Goal: Task Accomplishment & Management: Complete application form

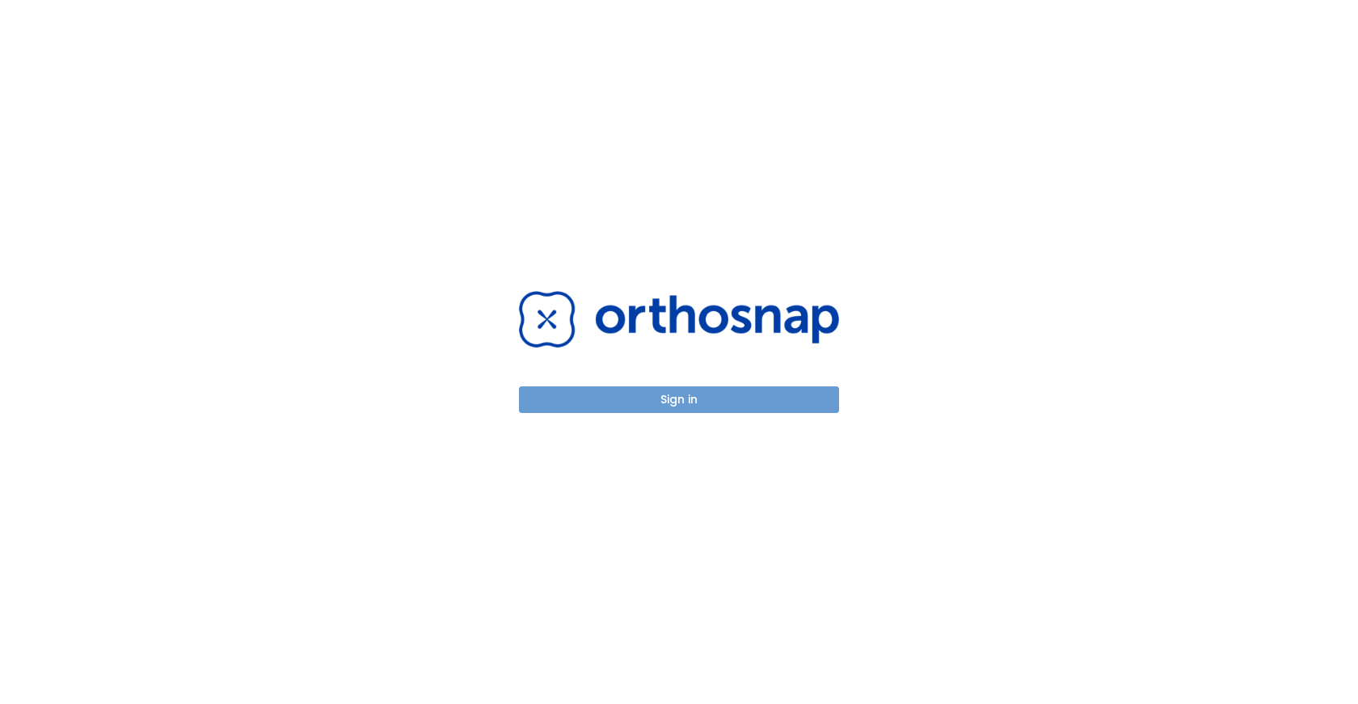
click at [715, 402] on button "Sign in" at bounding box center [679, 399] width 320 height 27
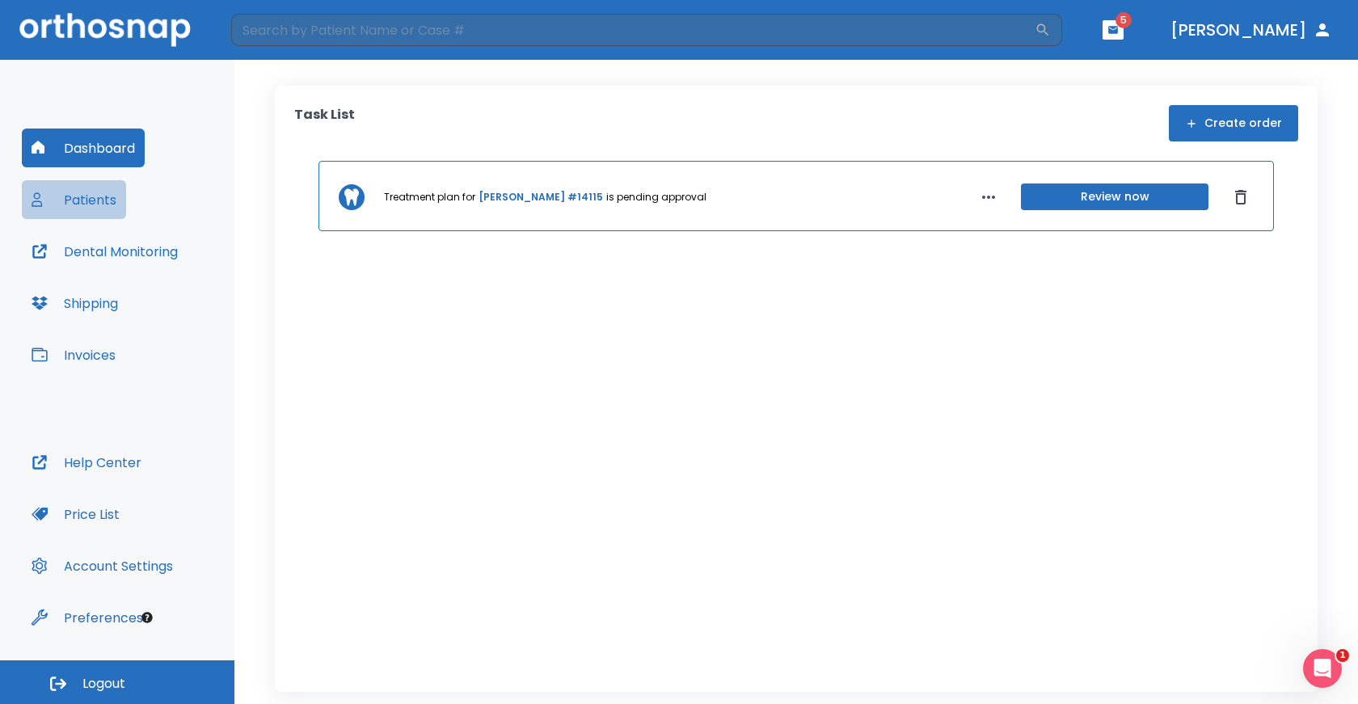
click at [77, 202] on button "Patients" at bounding box center [74, 199] width 104 height 39
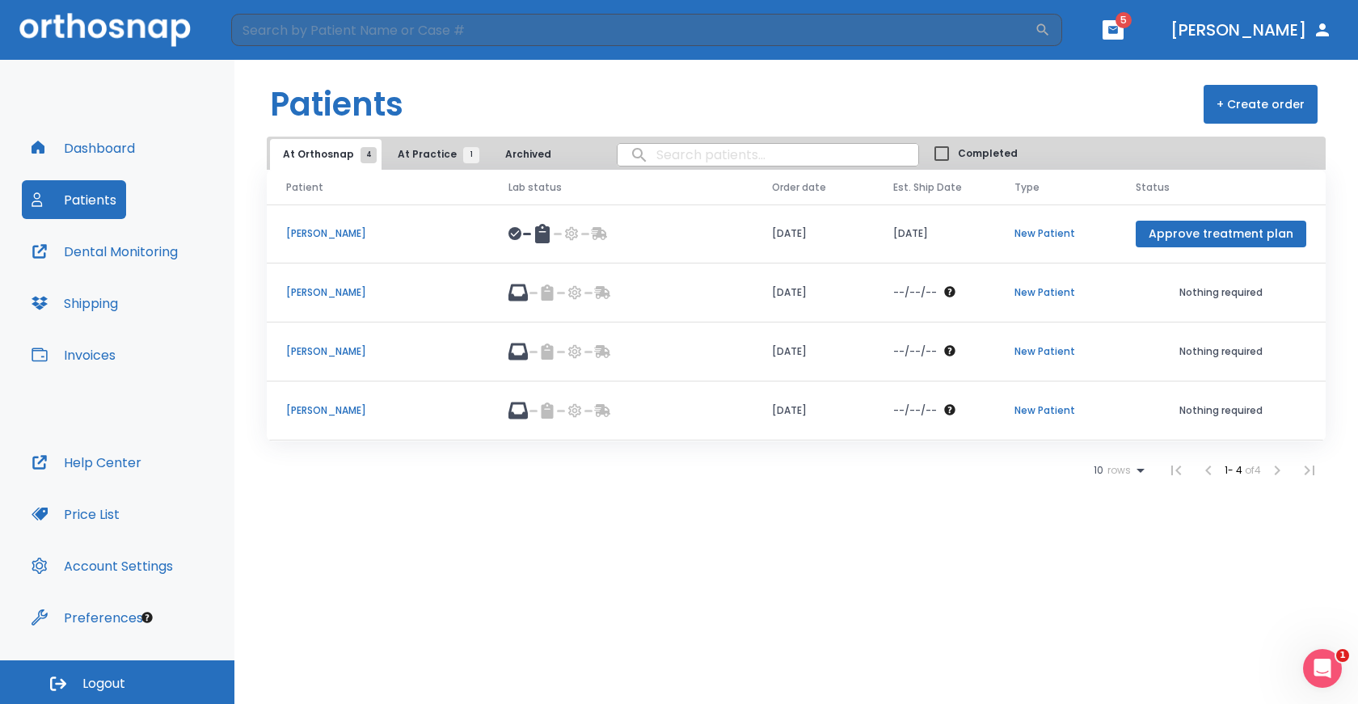
click at [1238, 94] on button "+ Create order" at bounding box center [1261, 104] width 114 height 39
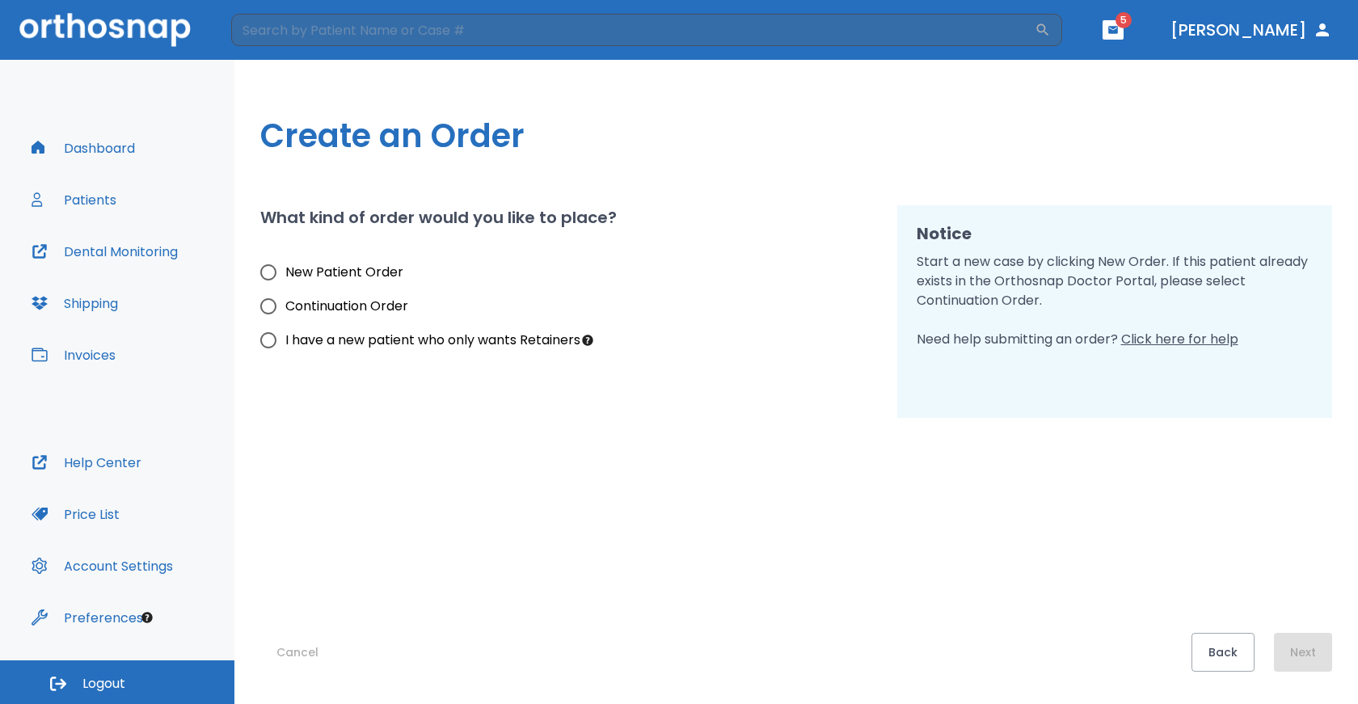
click at [274, 278] on input "New Patient Order" at bounding box center [268, 272] width 34 height 34
radio input "true"
click at [1323, 656] on button "Next" at bounding box center [1303, 652] width 58 height 39
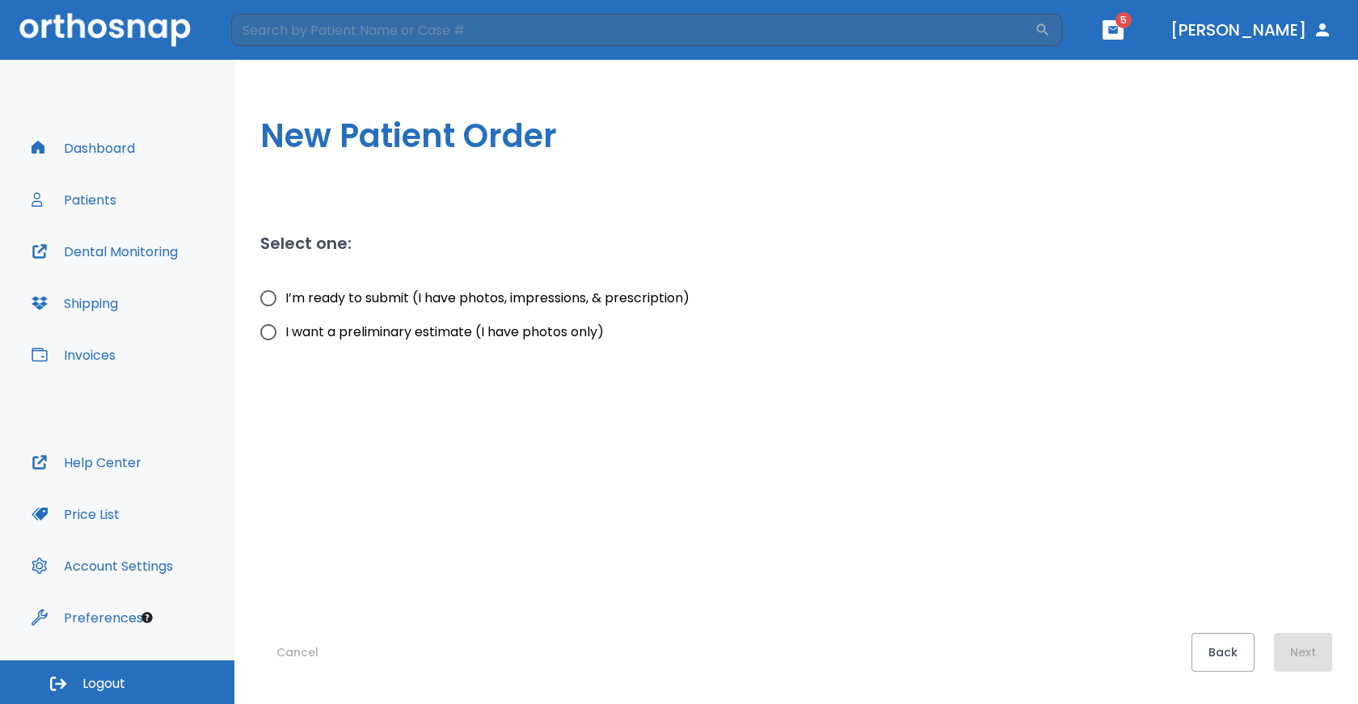
click at [269, 293] on input "I’m ready to submit (I have photos, impressions, & prescription)" at bounding box center [268, 298] width 34 height 34
radio input "true"
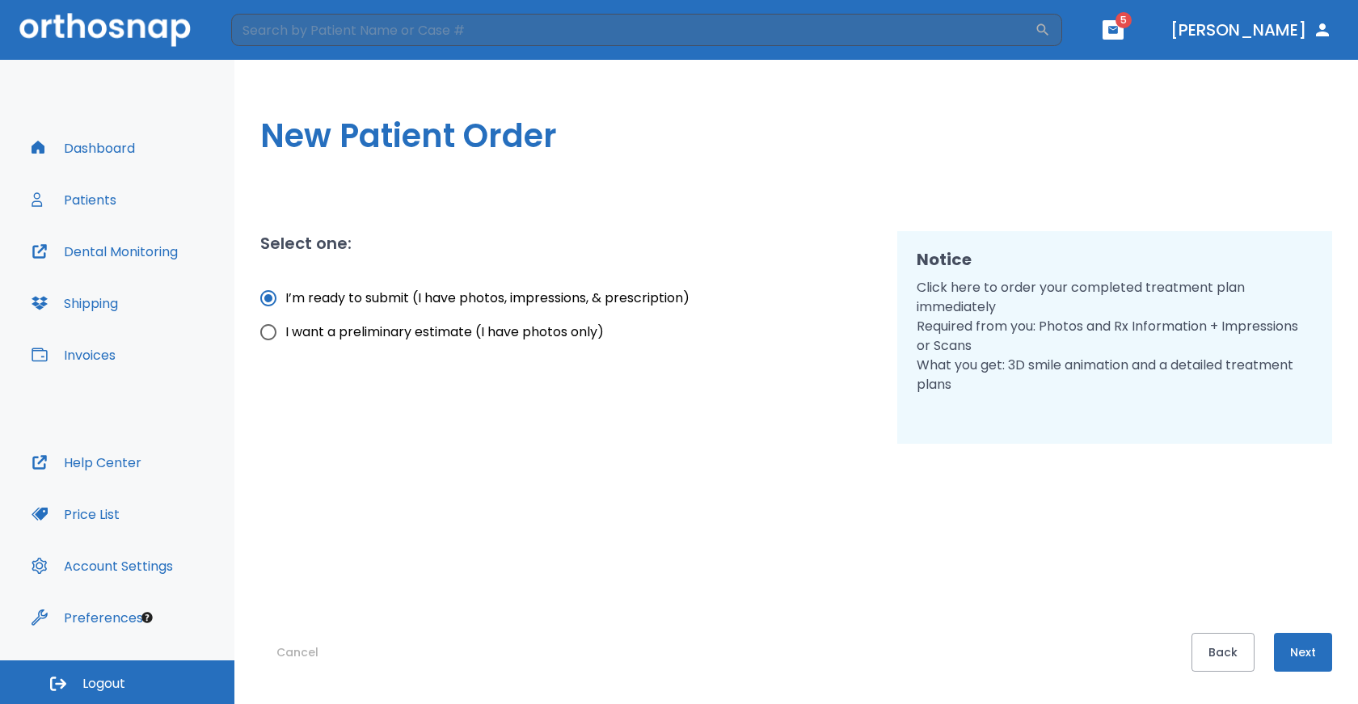
click at [1289, 642] on button "Next" at bounding box center [1303, 652] width 58 height 39
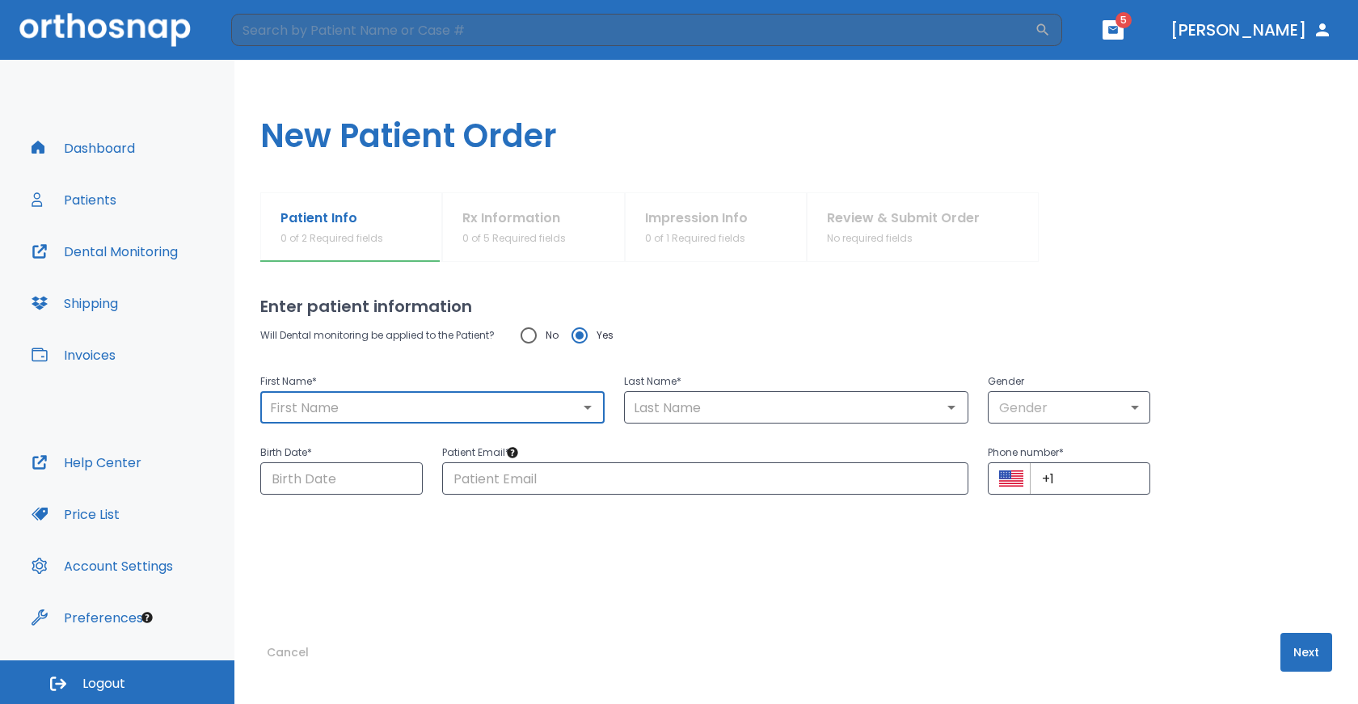
click at [393, 403] on input "text" at bounding box center [432, 407] width 335 height 23
type input "[PERSON_NAME]"
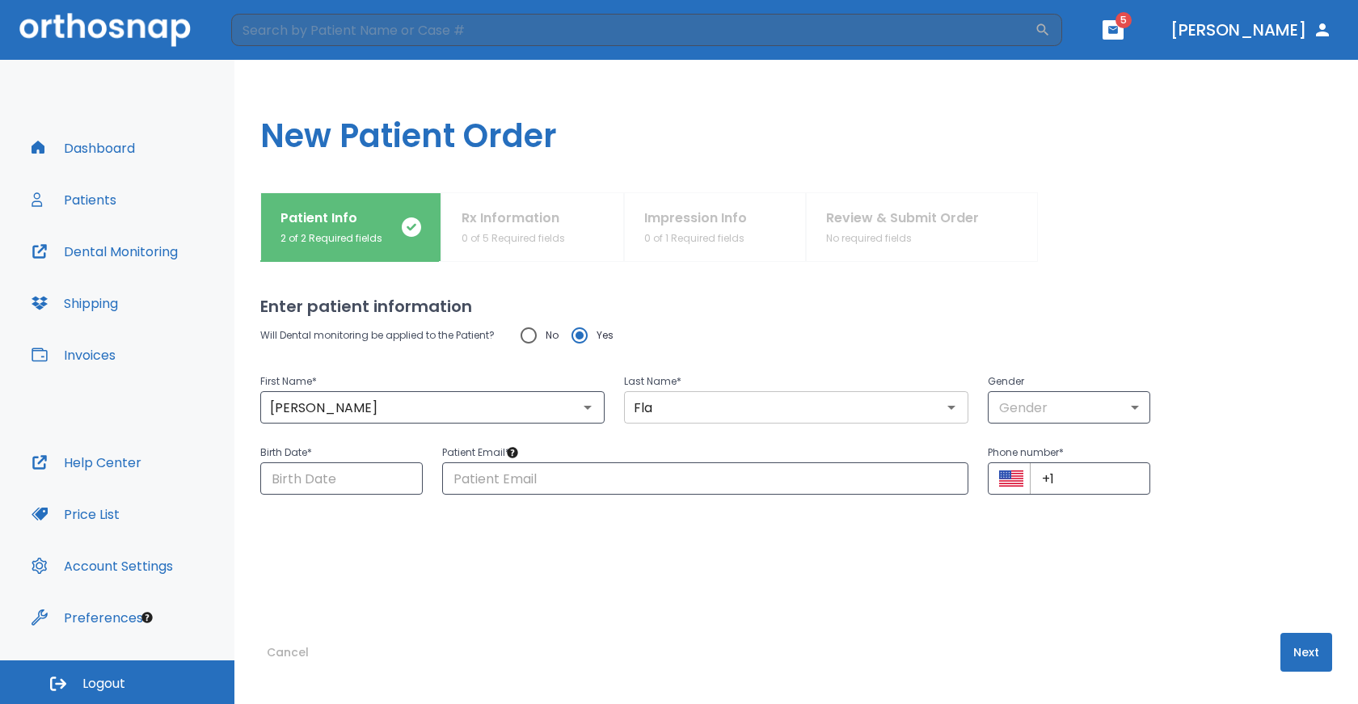
click at [656, 416] on input "Fla" at bounding box center [796, 407] width 335 height 23
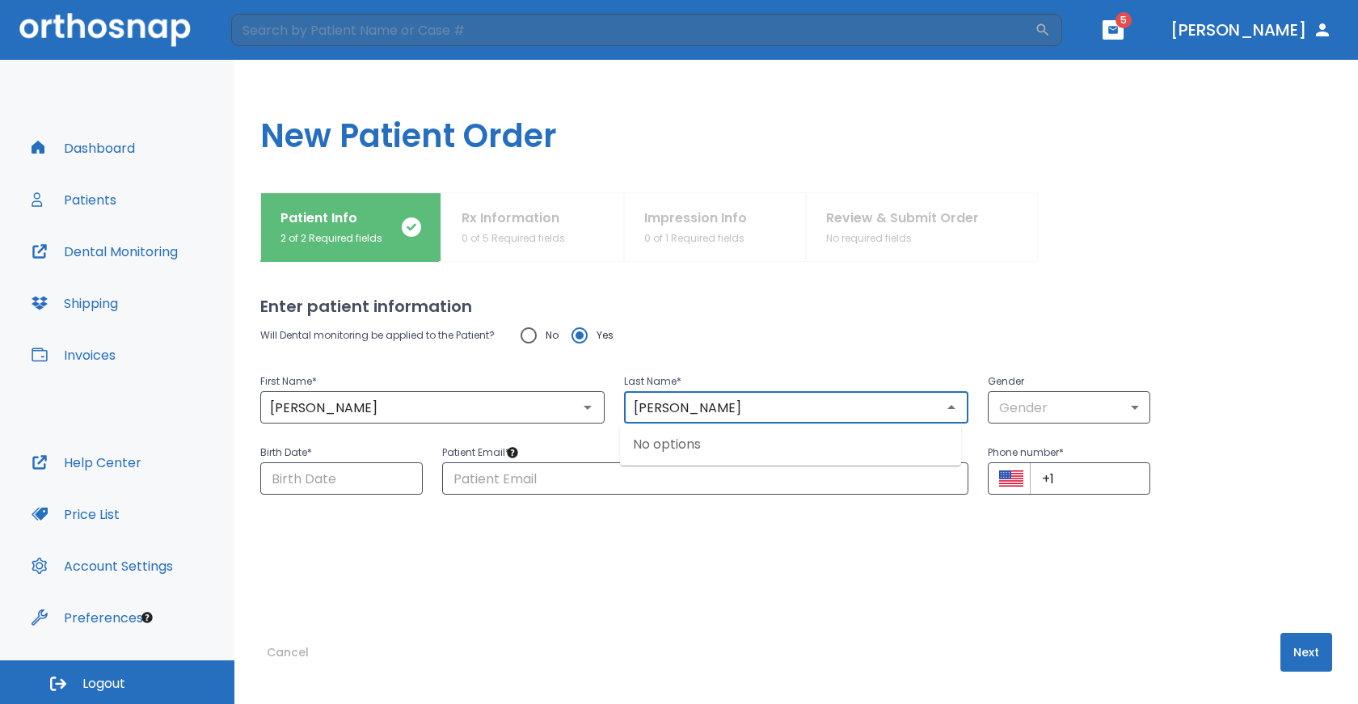
type input "[PERSON_NAME]"
click at [992, 416] on body "​ 5 [PERSON_NAME] Dashboard Patients Dental Monitoring Shipping Invoices Help C…" at bounding box center [679, 352] width 1358 height 704
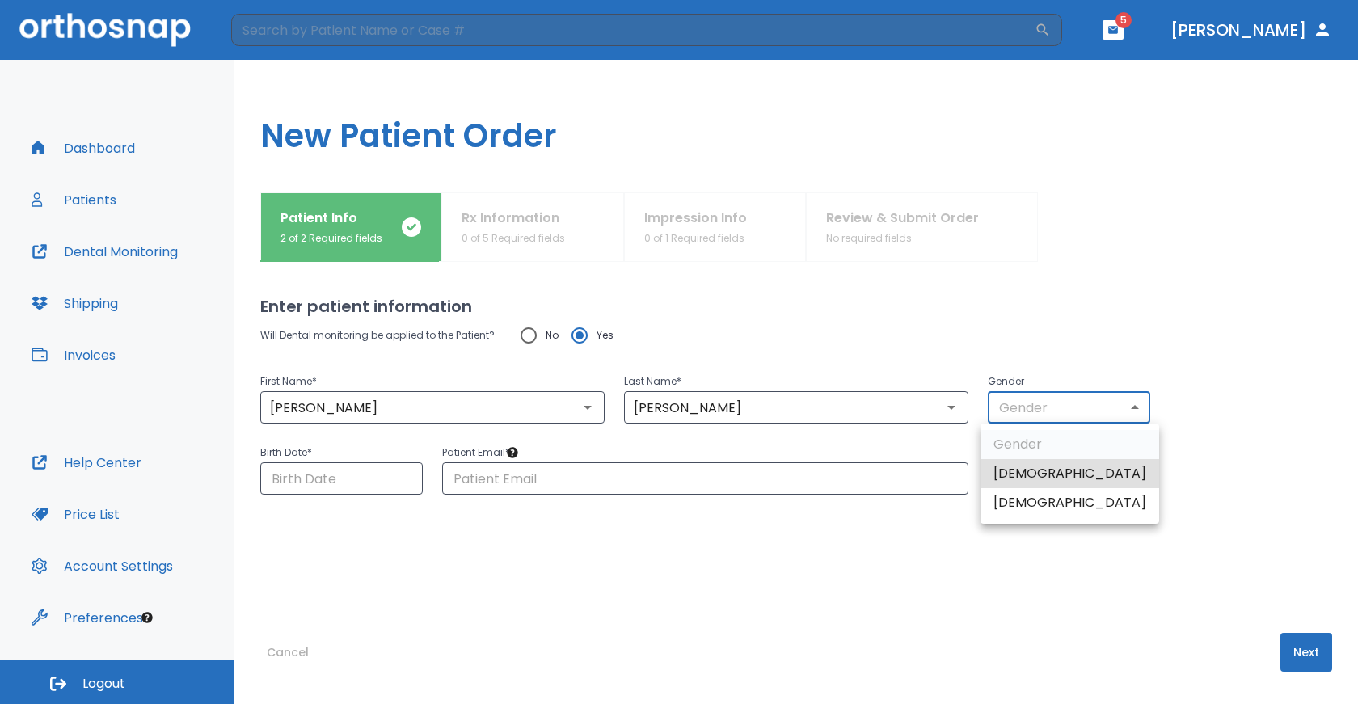
click at [1009, 497] on li "[DEMOGRAPHIC_DATA]" at bounding box center [1070, 502] width 179 height 29
type input "0"
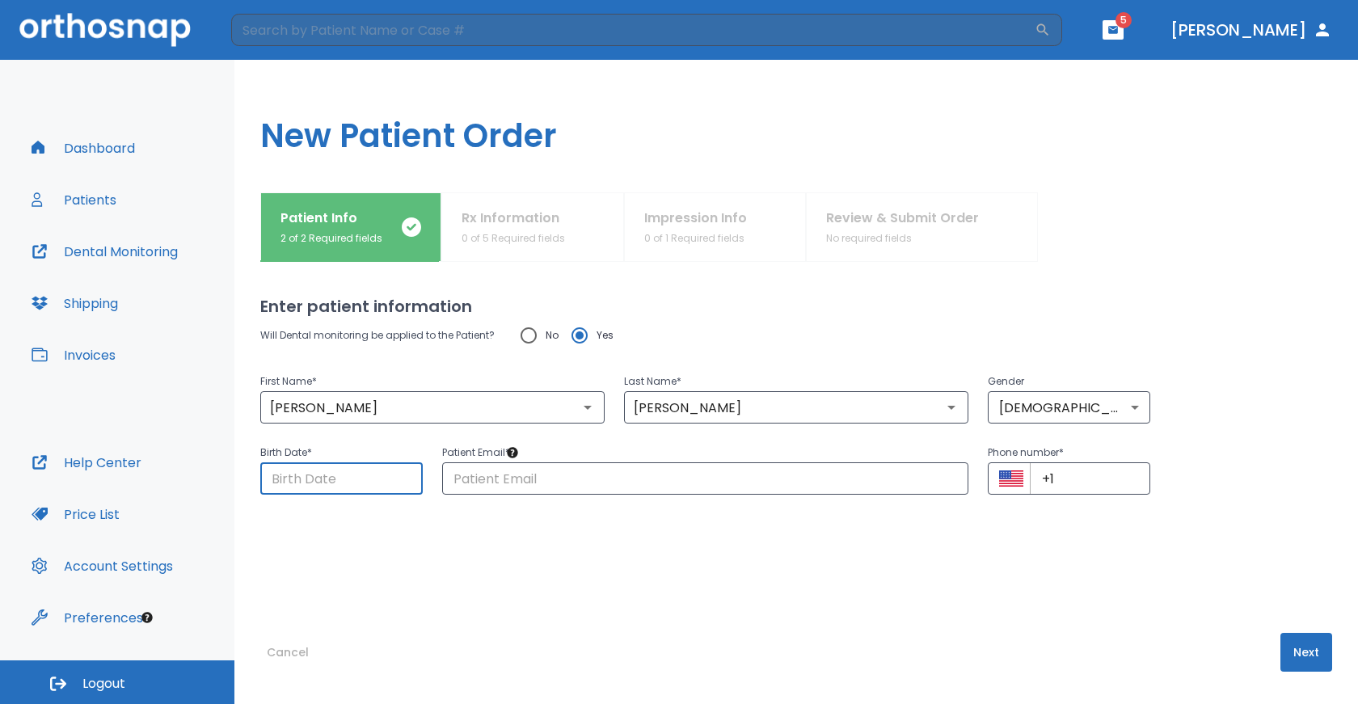
click at [361, 479] on input "Choose date" at bounding box center [341, 478] width 162 height 32
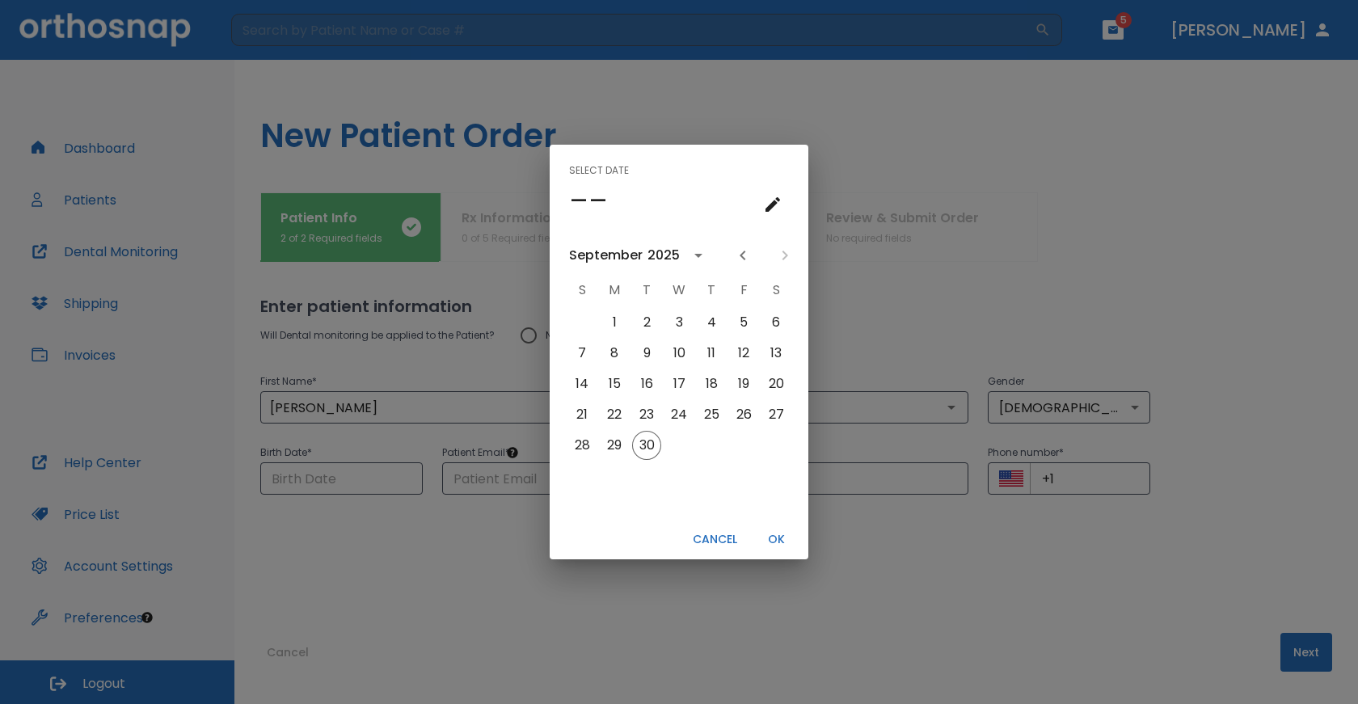
click at [664, 256] on div "2025" at bounding box center [663, 255] width 32 height 19
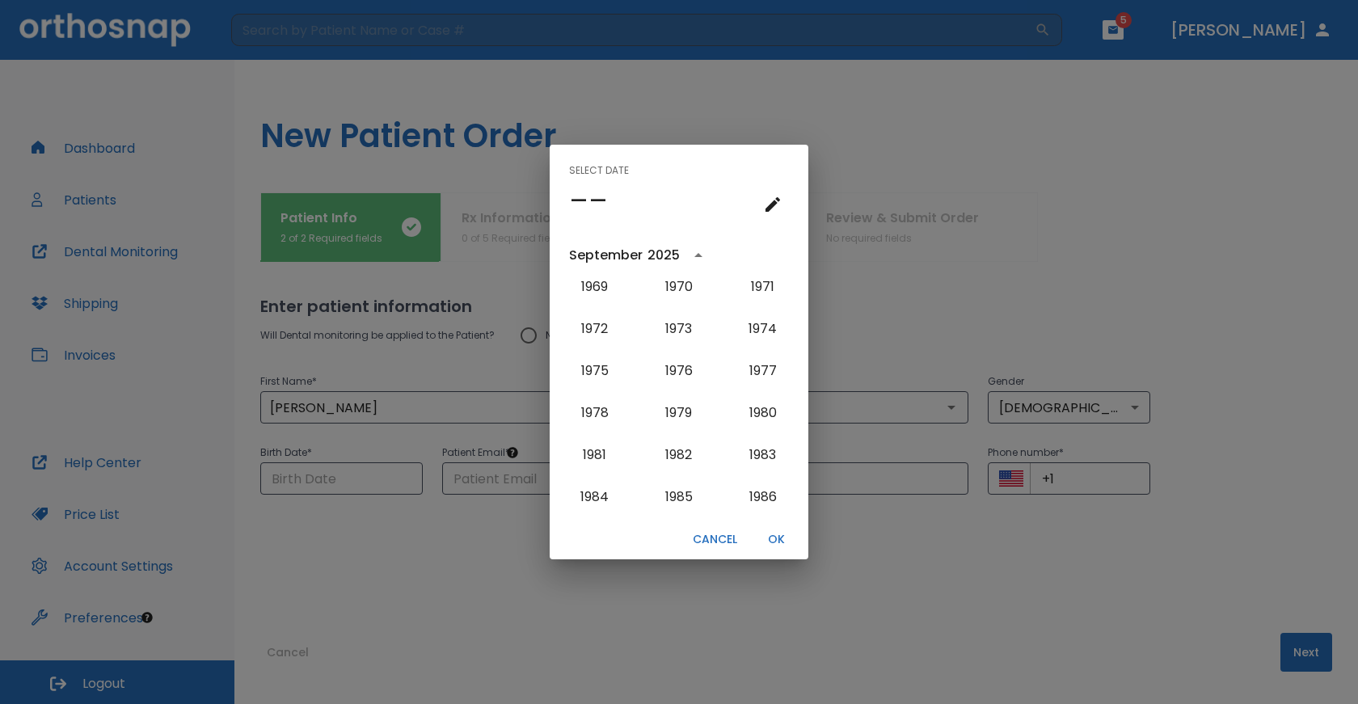
scroll to position [947, 0]
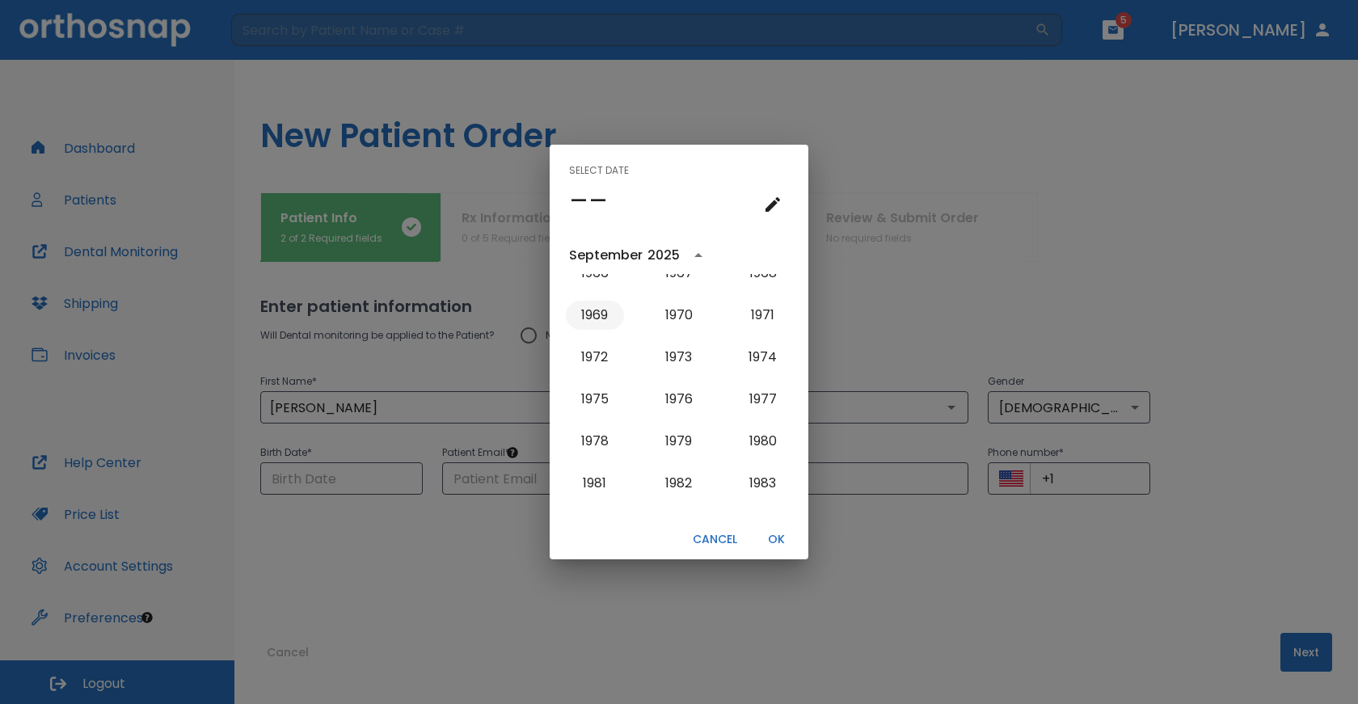
click at [603, 316] on button "1969" at bounding box center [595, 315] width 58 height 29
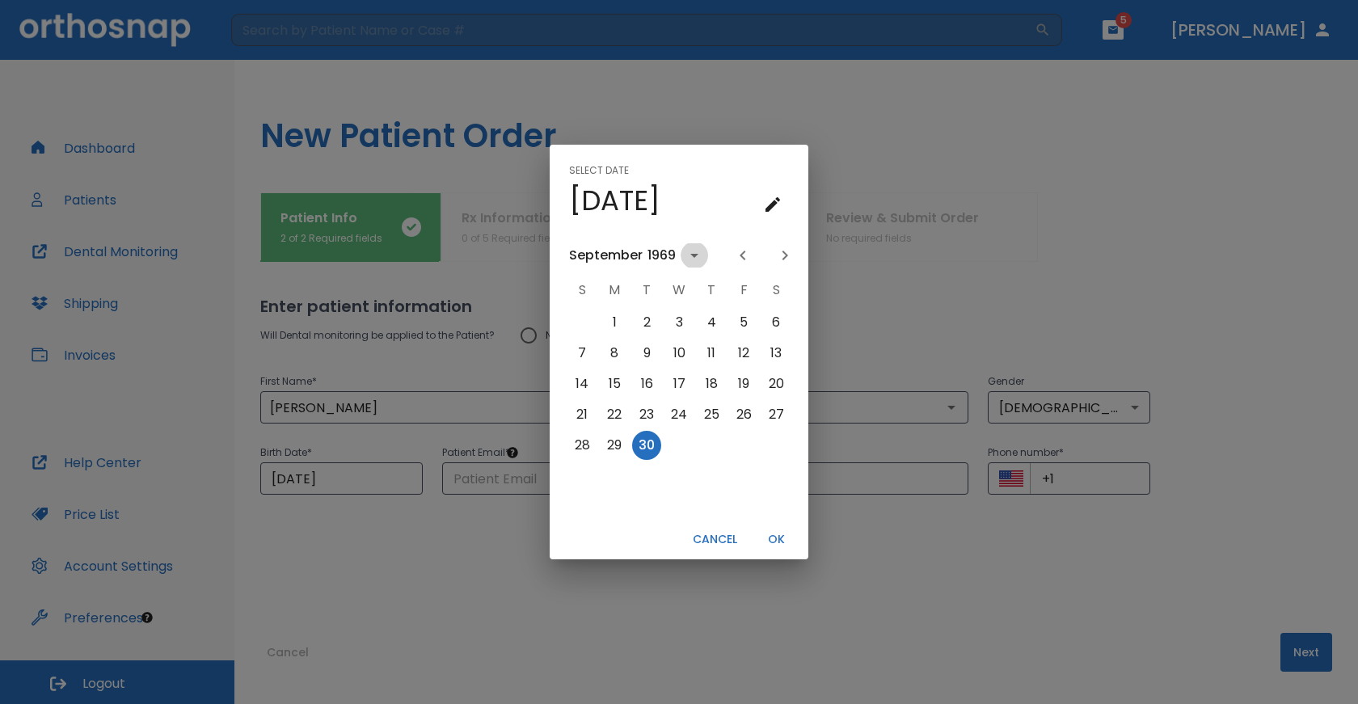
click at [692, 254] on icon "calendar view is open, switch to year view" at bounding box center [694, 256] width 8 height 4
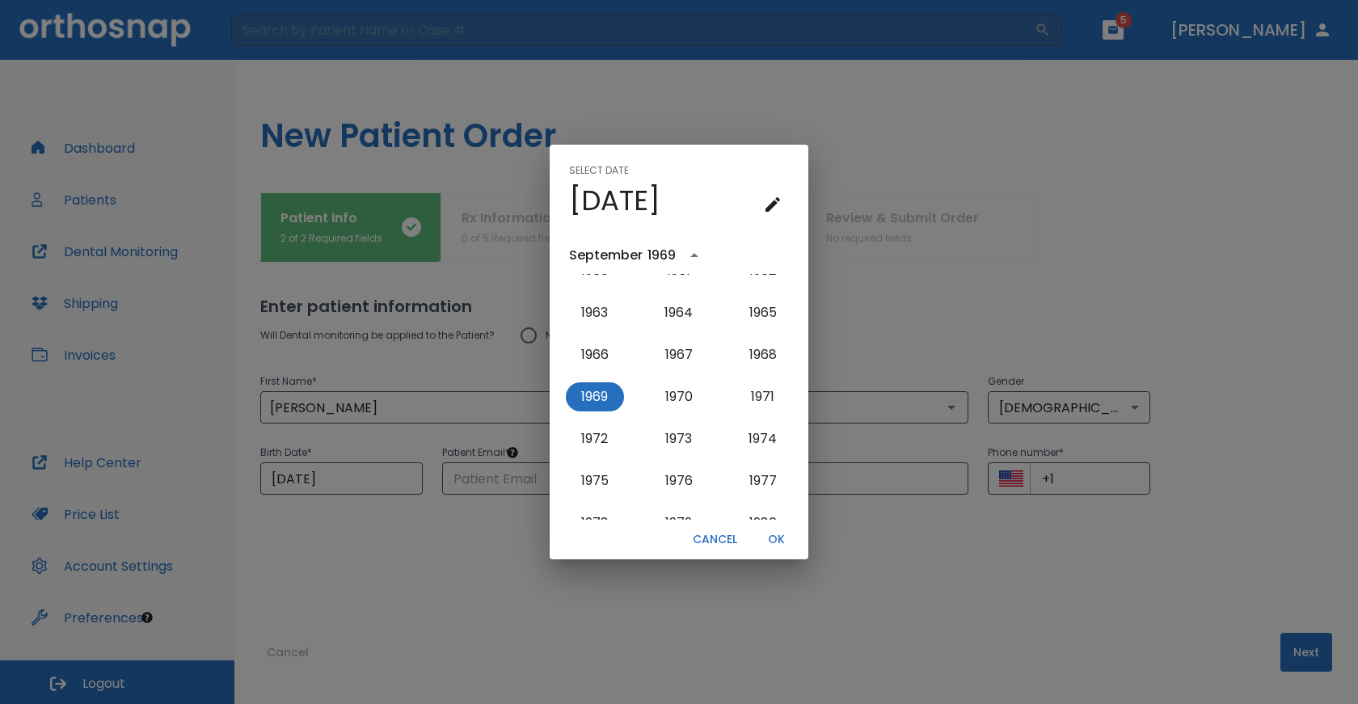
click at [692, 254] on icon "year view is open, switch to calendar view" at bounding box center [694, 255] width 19 height 19
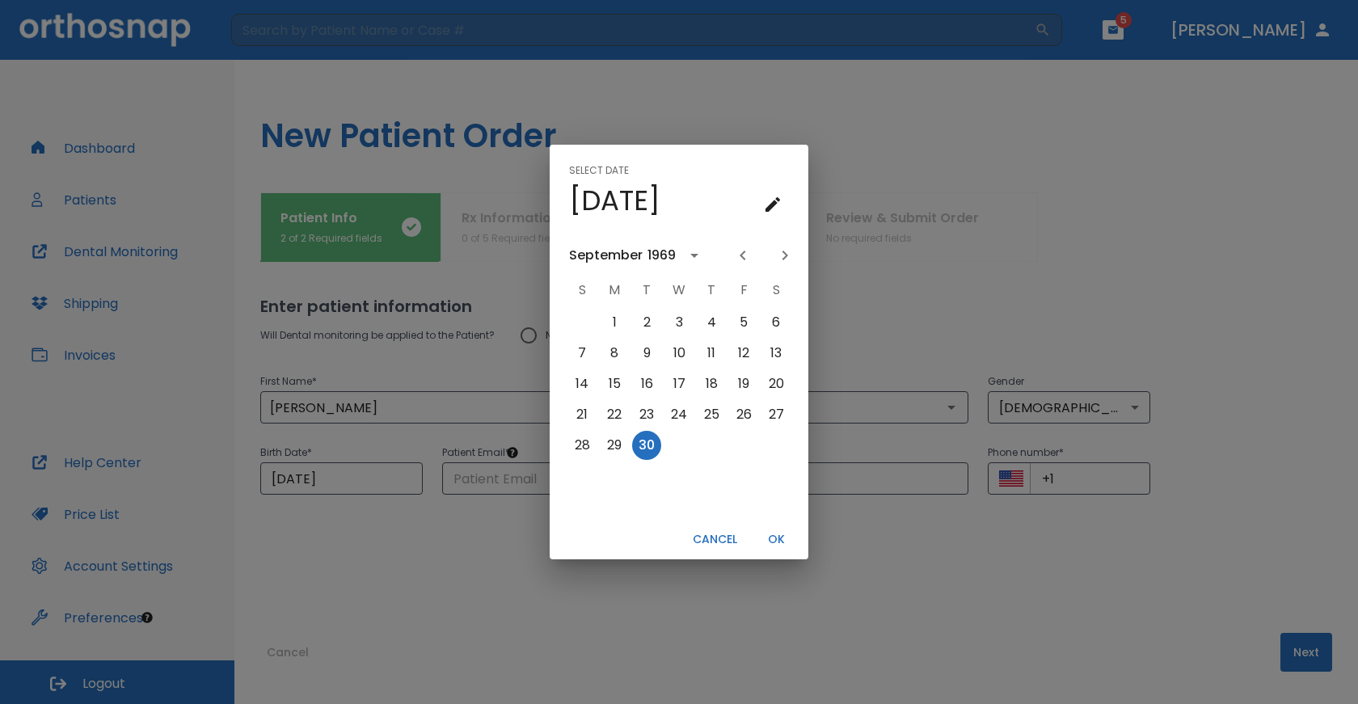
scroll to position [0, 0]
click at [614, 254] on div "September" at bounding box center [606, 255] width 74 height 19
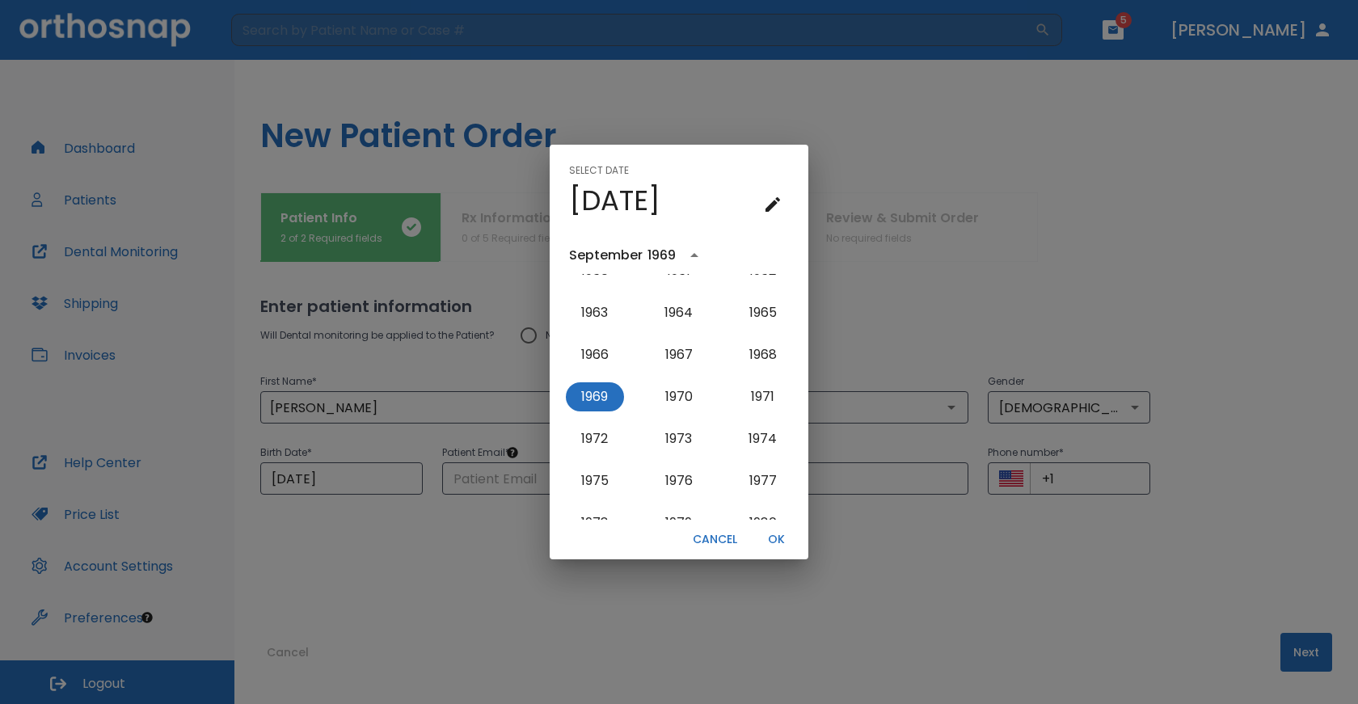
click at [614, 254] on div "September" at bounding box center [606, 255] width 74 height 19
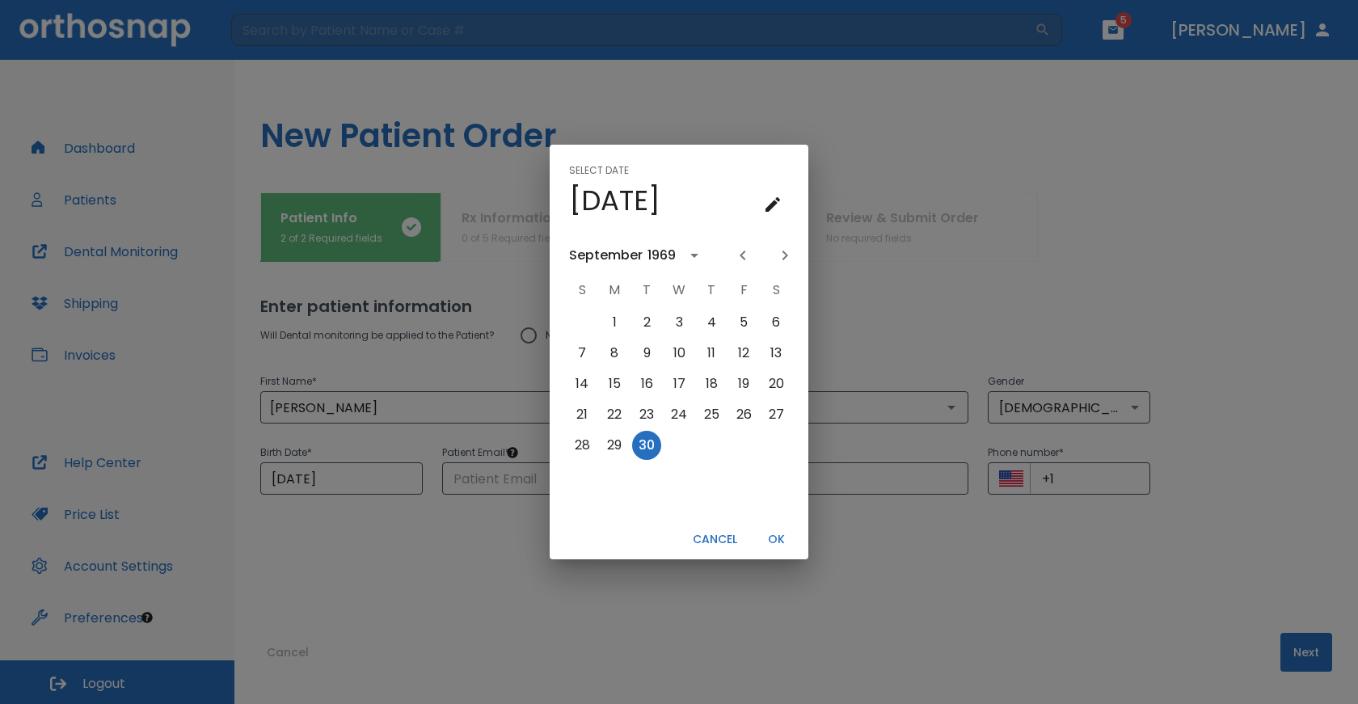
click at [782, 254] on icon "Next month" at bounding box center [784, 255] width 19 height 19
click at [677, 415] on button "19" at bounding box center [678, 414] width 29 height 29
type input "[DATE]"
click at [770, 539] on button "OK" at bounding box center [776, 539] width 52 height 27
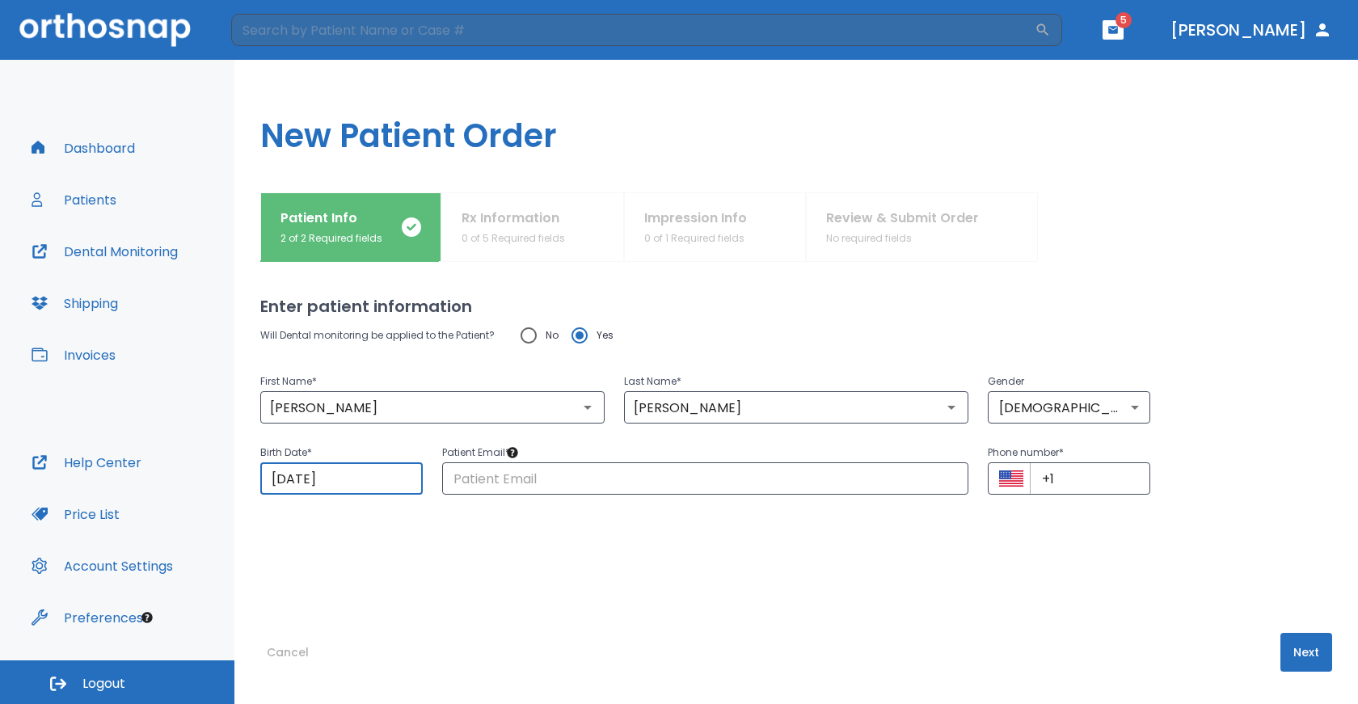
click at [525, 335] on input "No" at bounding box center [529, 335] width 34 height 34
radio input "true"
click at [1055, 483] on input "+1" at bounding box center [1090, 478] width 120 height 32
type input "[PHONE_NUMBER]"
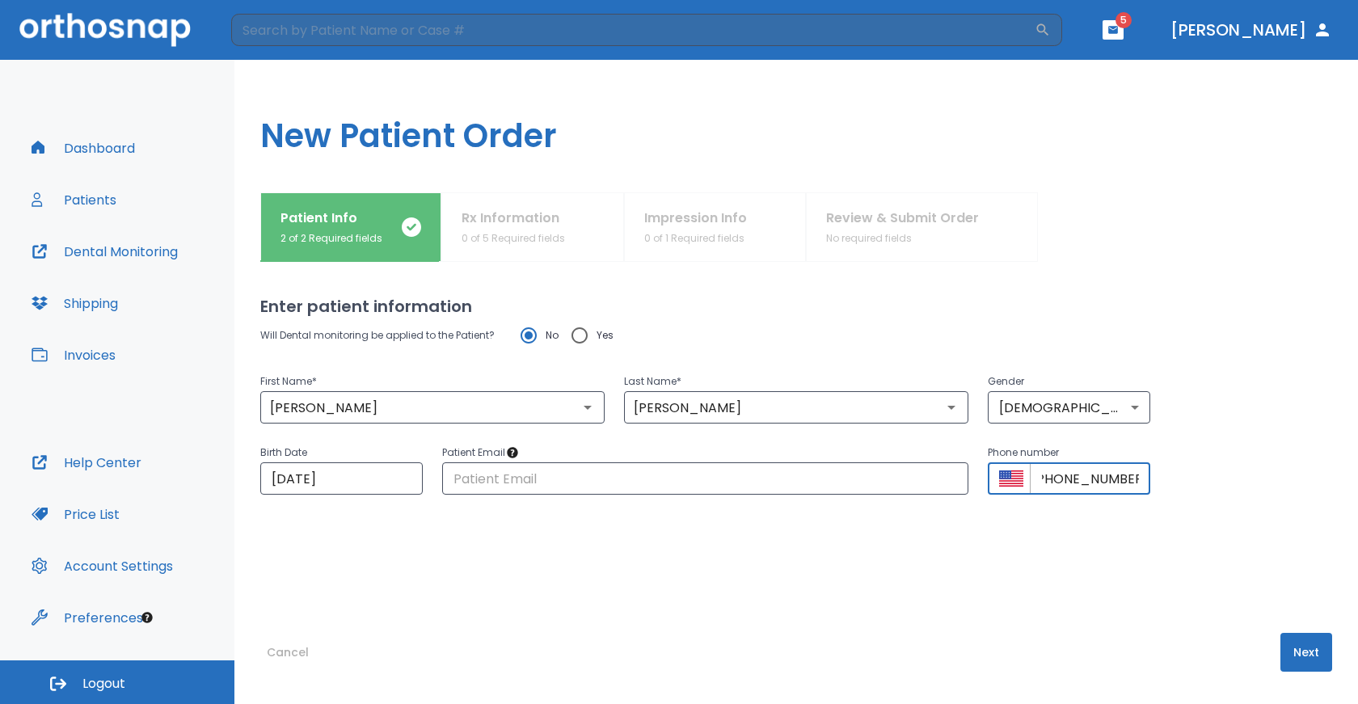
scroll to position [0, 0]
click at [1306, 656] on button "Next" at bounding box center [1306, 652] width 52 height 39
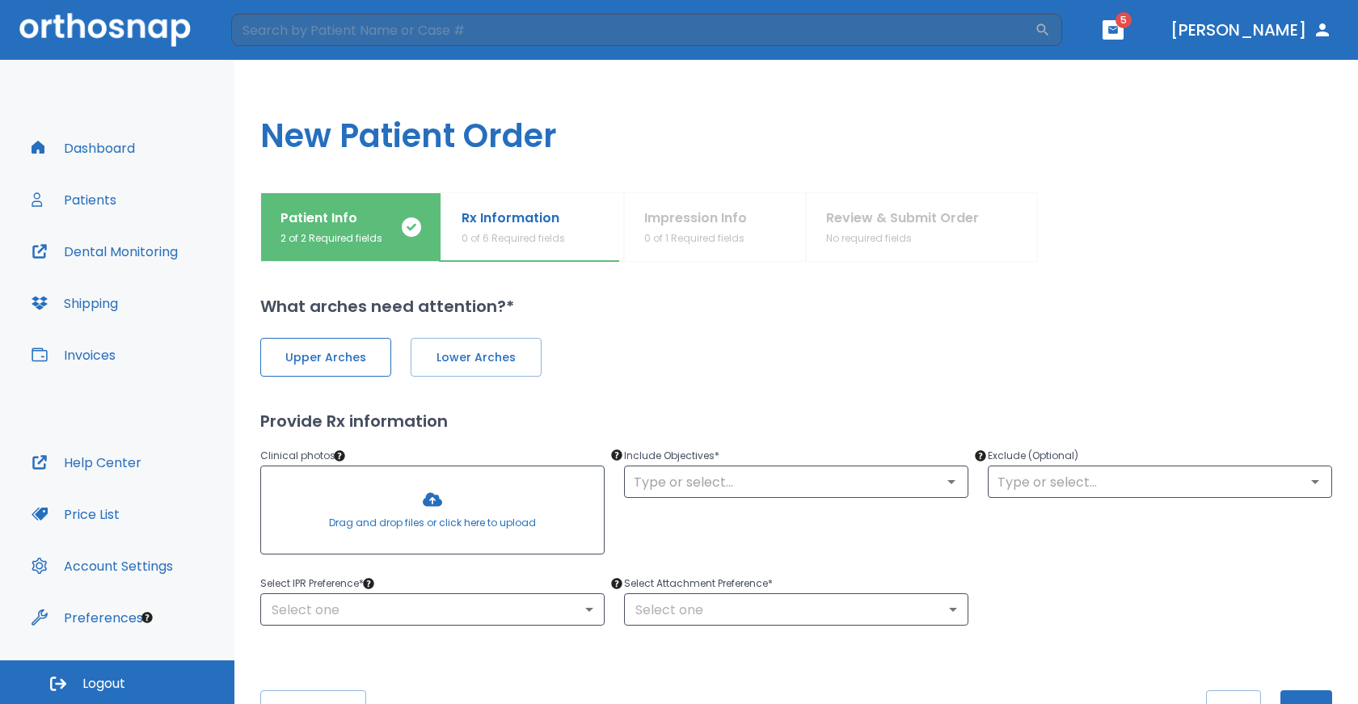
click at [302, 359] on span "Upper Arches" at bounding box center [325, 357] width 97 height 17
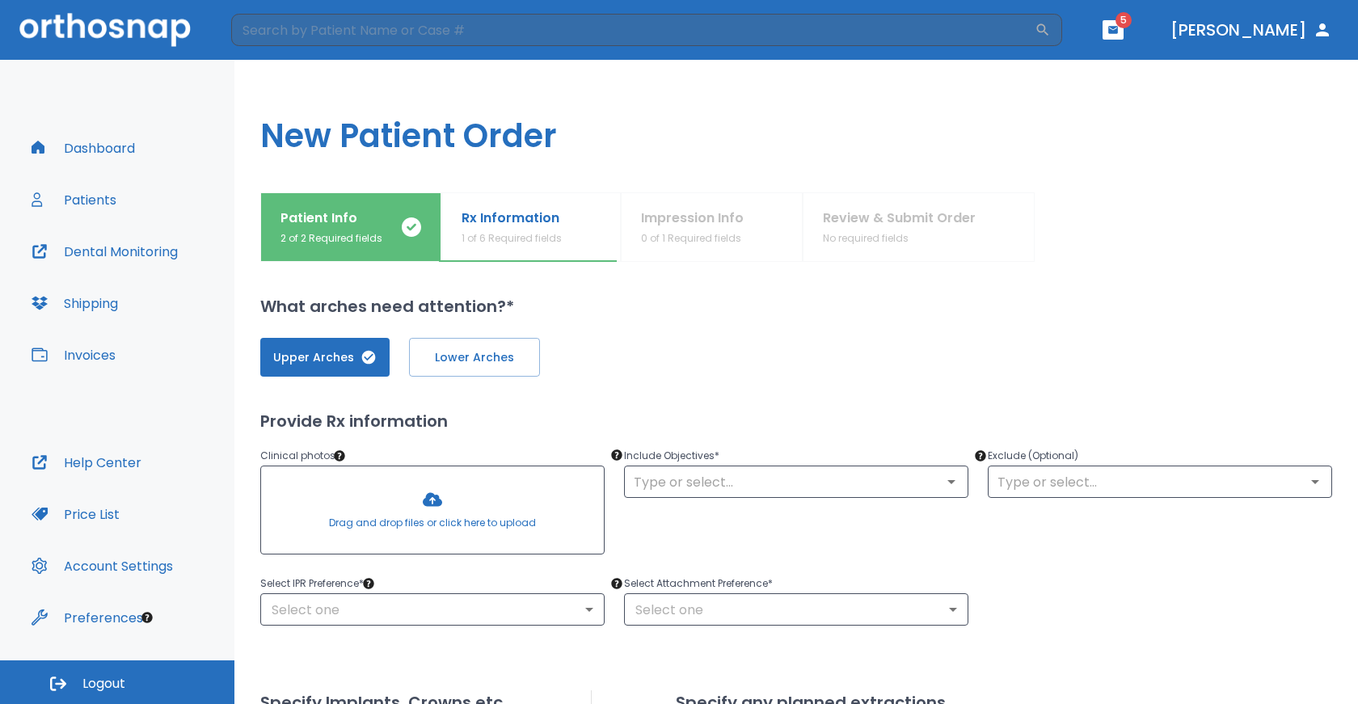
click at [432, 499] on div at bounding box center [432, 509] width 343 height 87
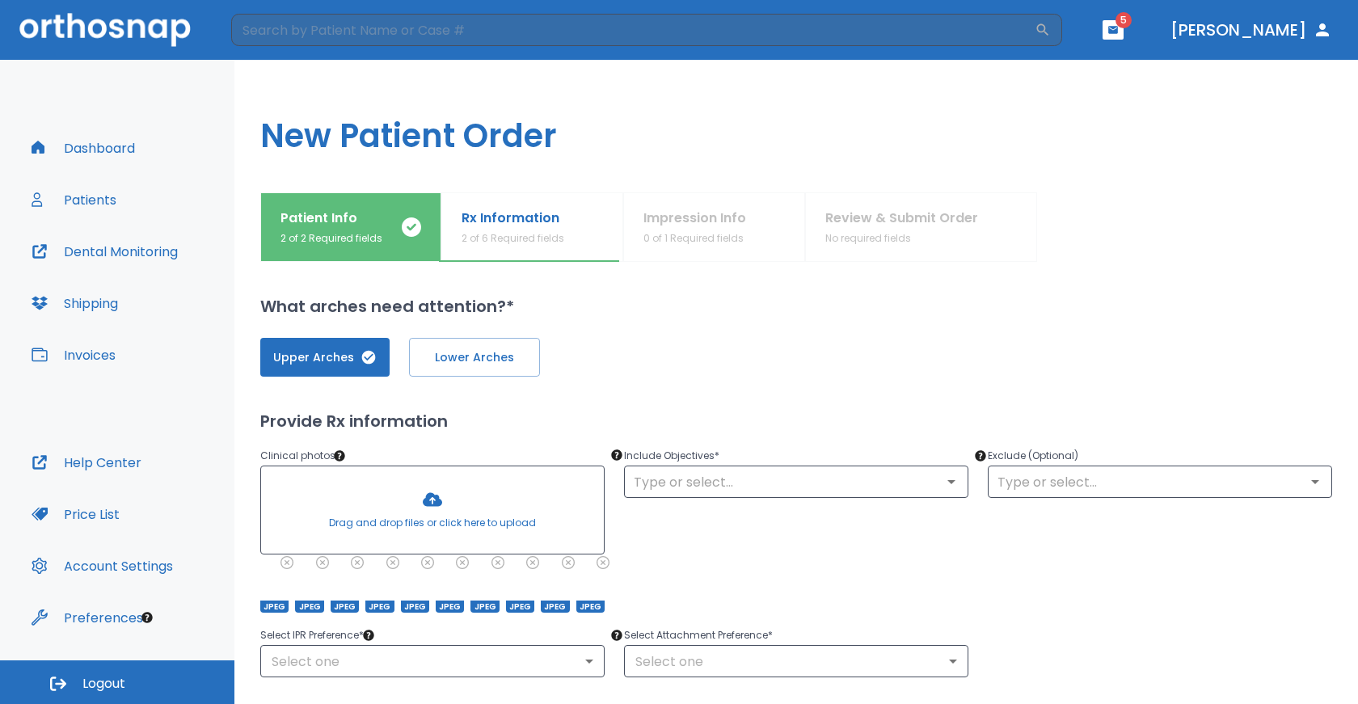
click at [473, 490] on div at bounding box center [432, 509] width 343 height 87
click at [785, 480] on input "text" at bounding box center [796, 481] width 335 height 23
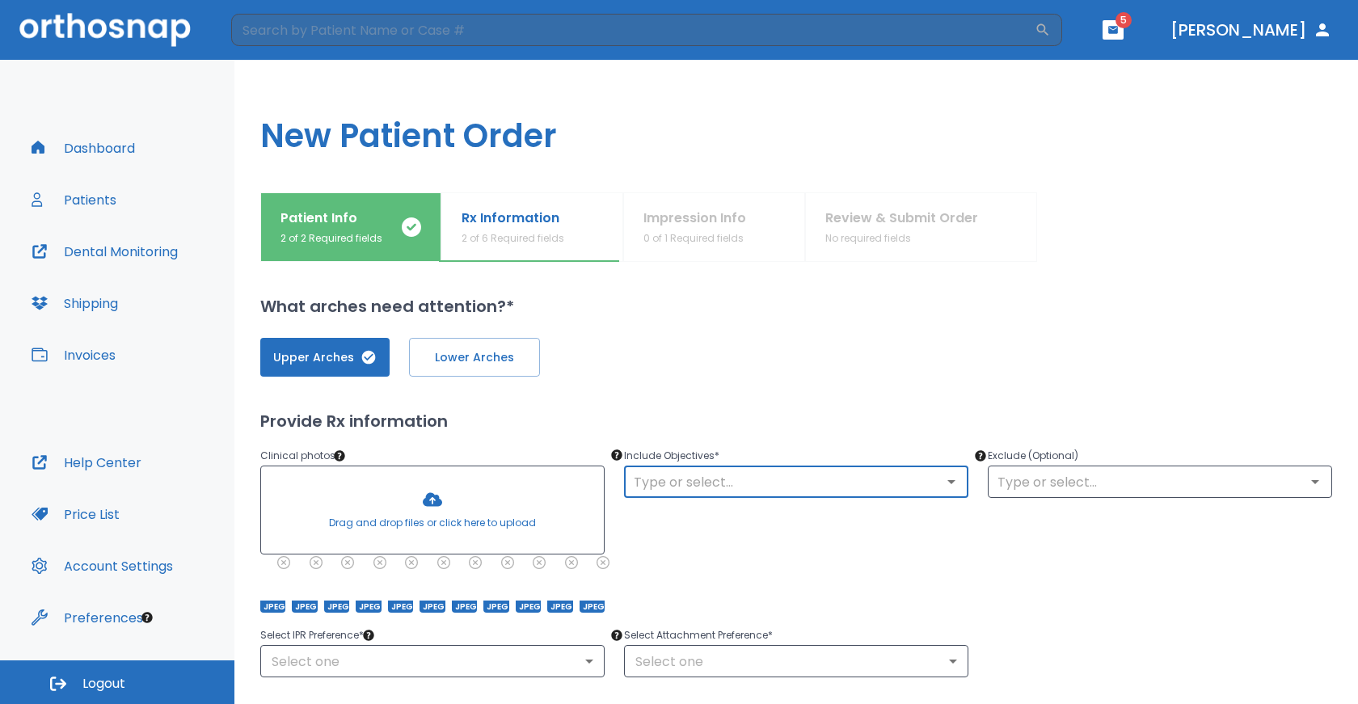
click at [810, 483] on input "text" at bounding box center [796, 481] width 335 height 23
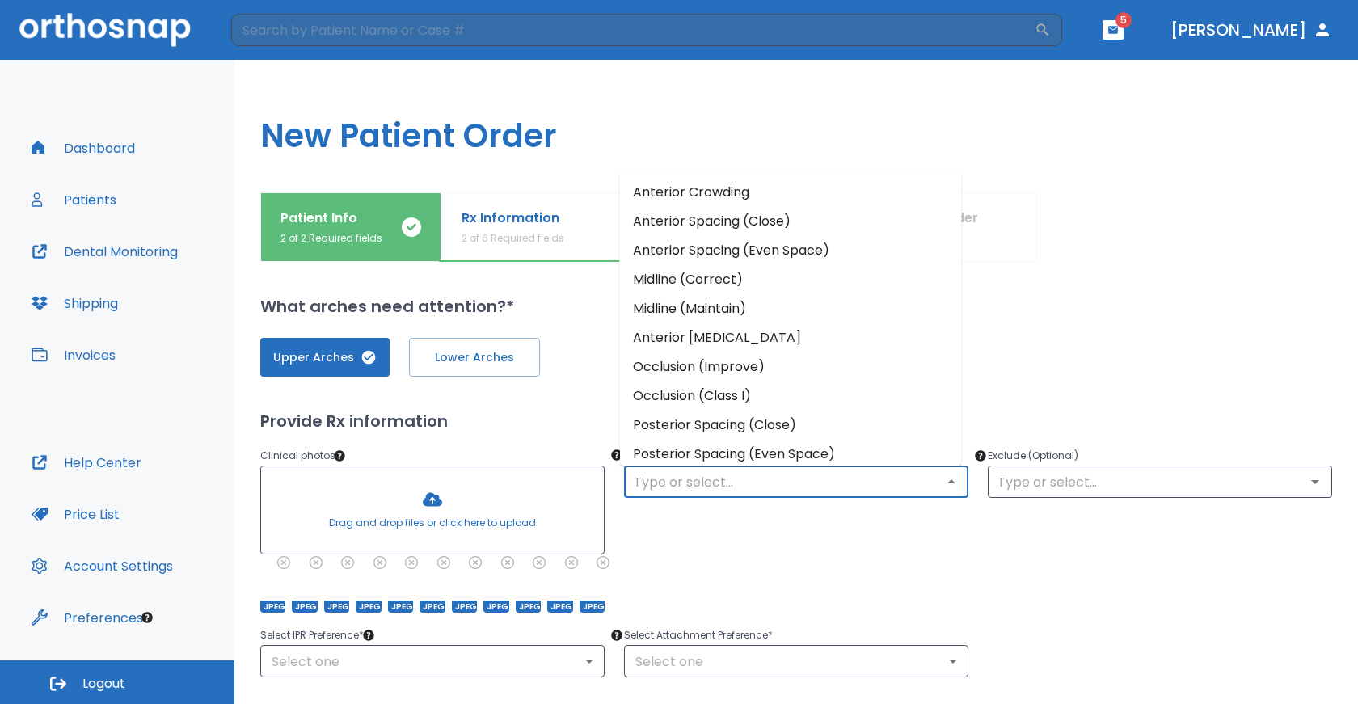
click at [741, 314] on li "Midline (Maintain)" at bounding box center [790, 308] width 341 height 29
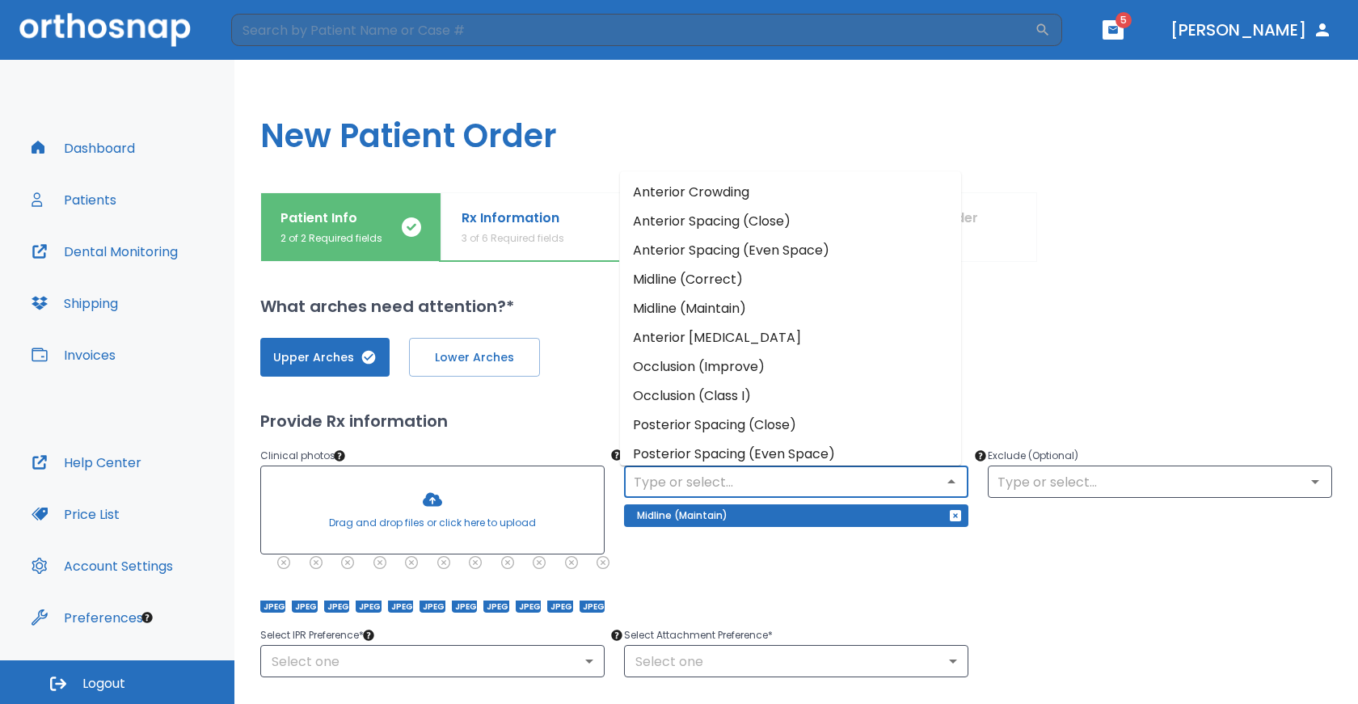
click at [764, 480] on input "text" at bounding box center [796, 481] width 335 height 23
click at [712, 208] on li "Anterior Spacing (Close)" at bounding box center [790, 221] width 341 height 29
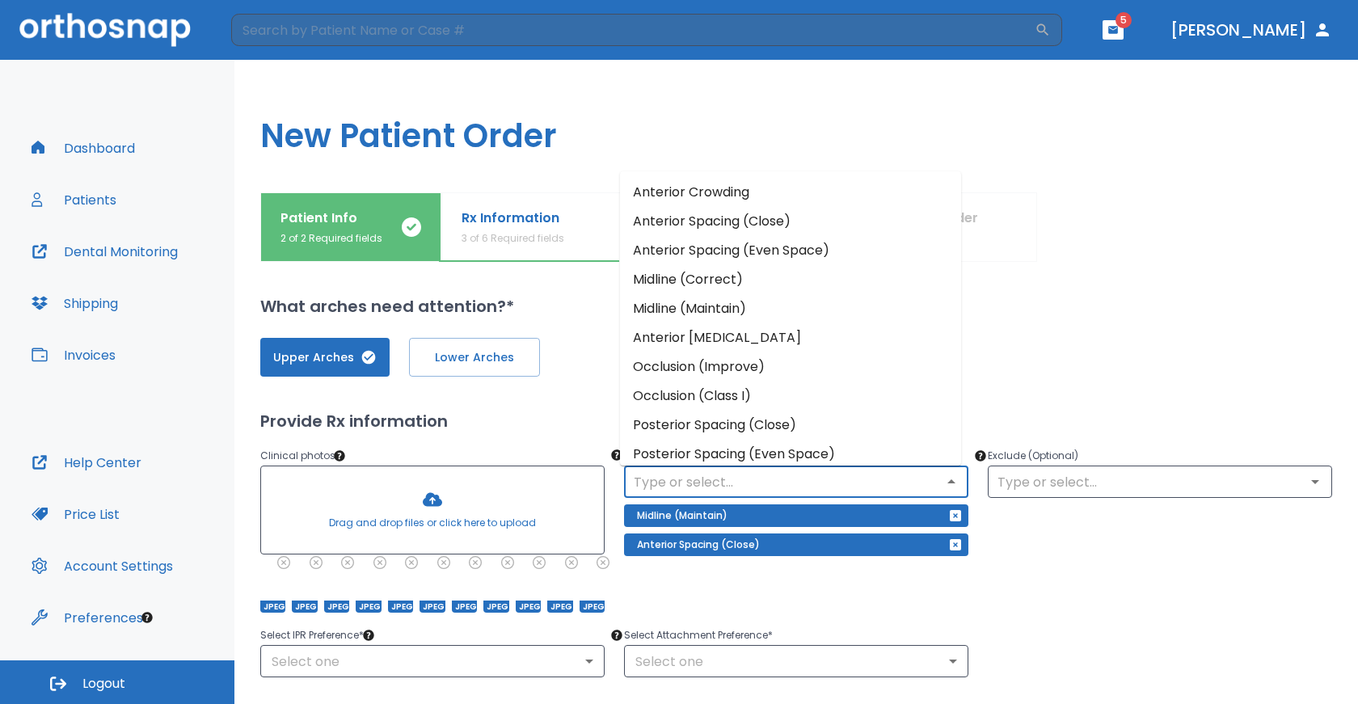
click at [740, 484] on input "text" at bounding box center [796, 481] width 335 height 23
click at [710, 194] on li "Anterior Crowding" at bounding box center [790, 192] width 341 height 29
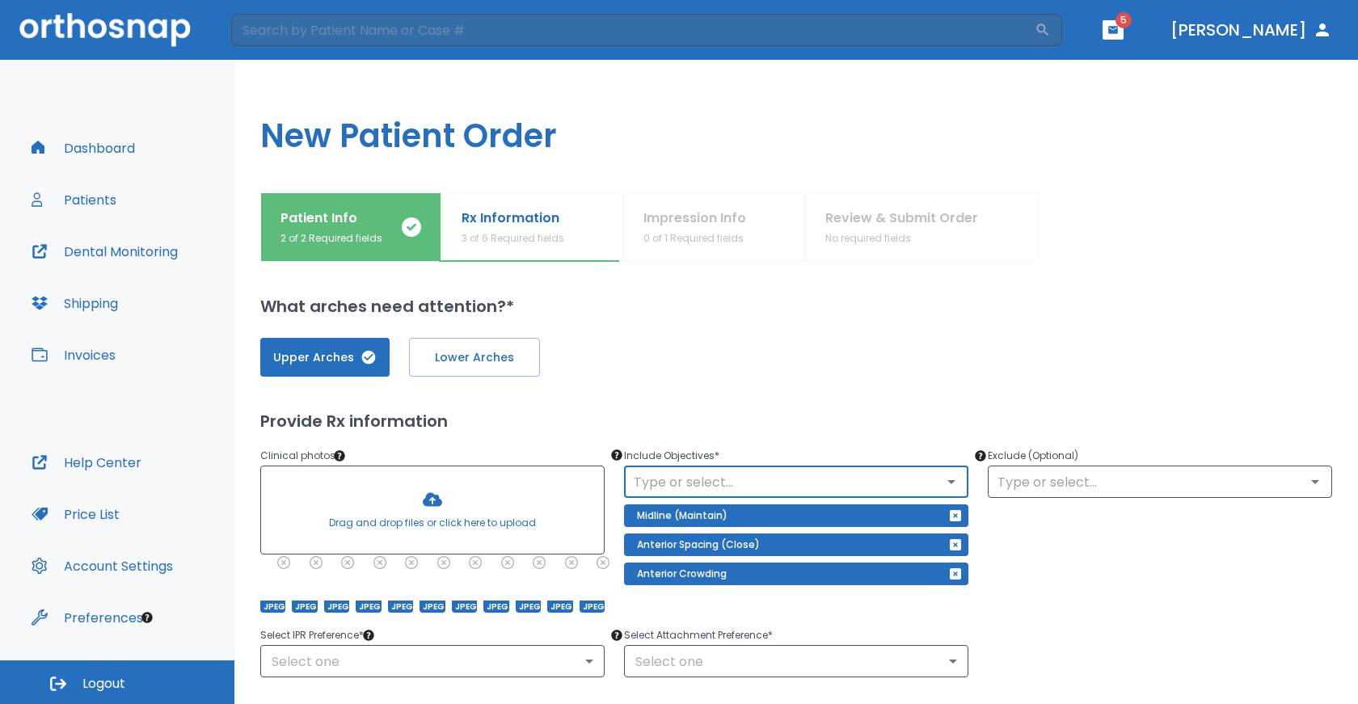
click at [757, 483] on input "text" at bounding box center [796, 481] width 335 height 23
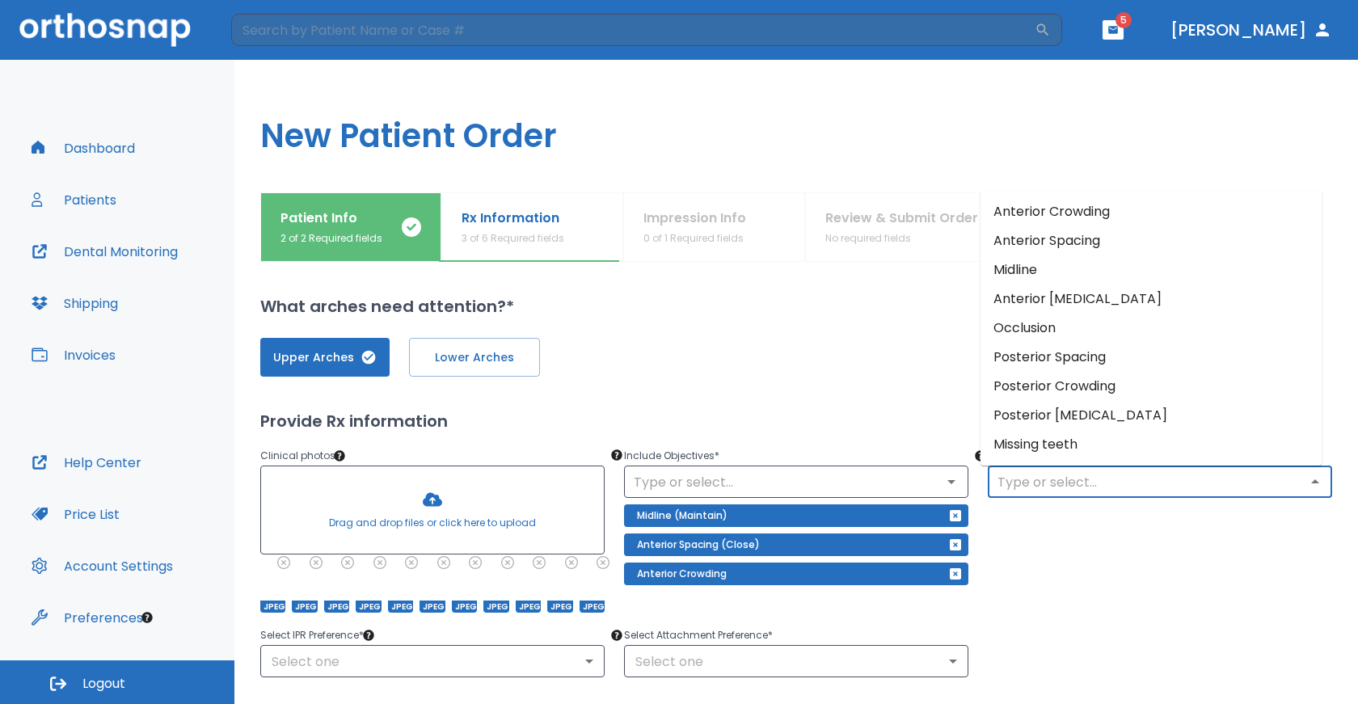
click at [1081, 485] on input "text" at bounding box center [1160, 481] width 335 height 23
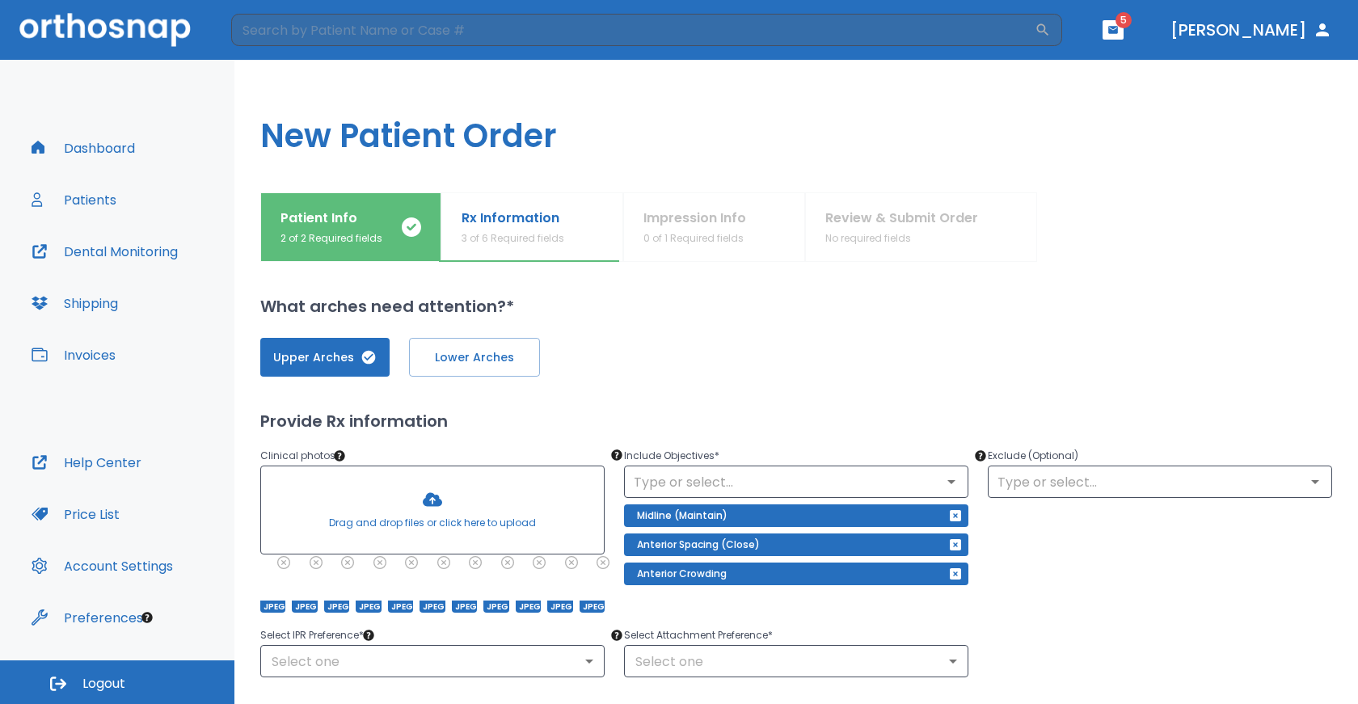
click at [1166, 558] on div "Exclude (Optional) ​" at bounding box center [1150, 520] width 364 height 186
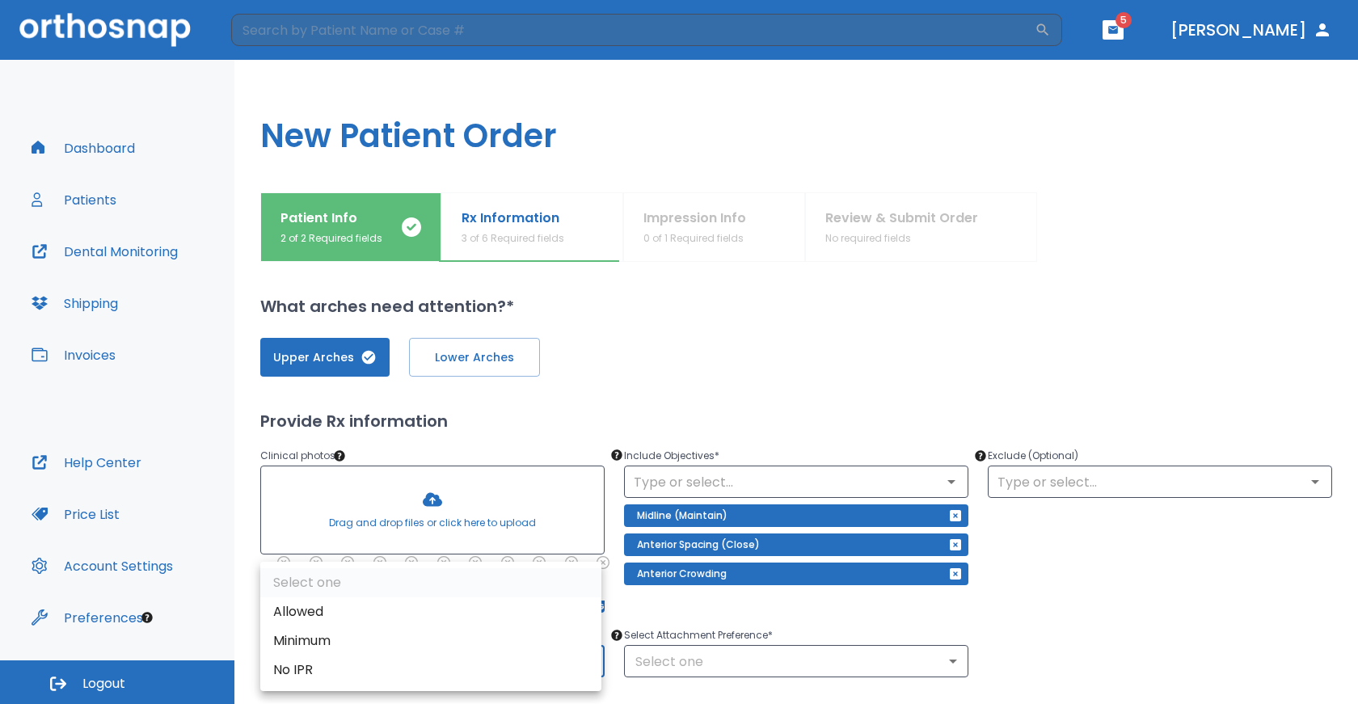
click at [531, 668] on body "​ 5 [PERSON_NAME] Dashboard Patients Dental Monitoring Shipping Invoices Help C…" at bounding box center [679, 352] width 1358 height 704
click at [348, 647] on li "Minimum" at bounding box center [430, 640] width 341 height 29
type input "2"
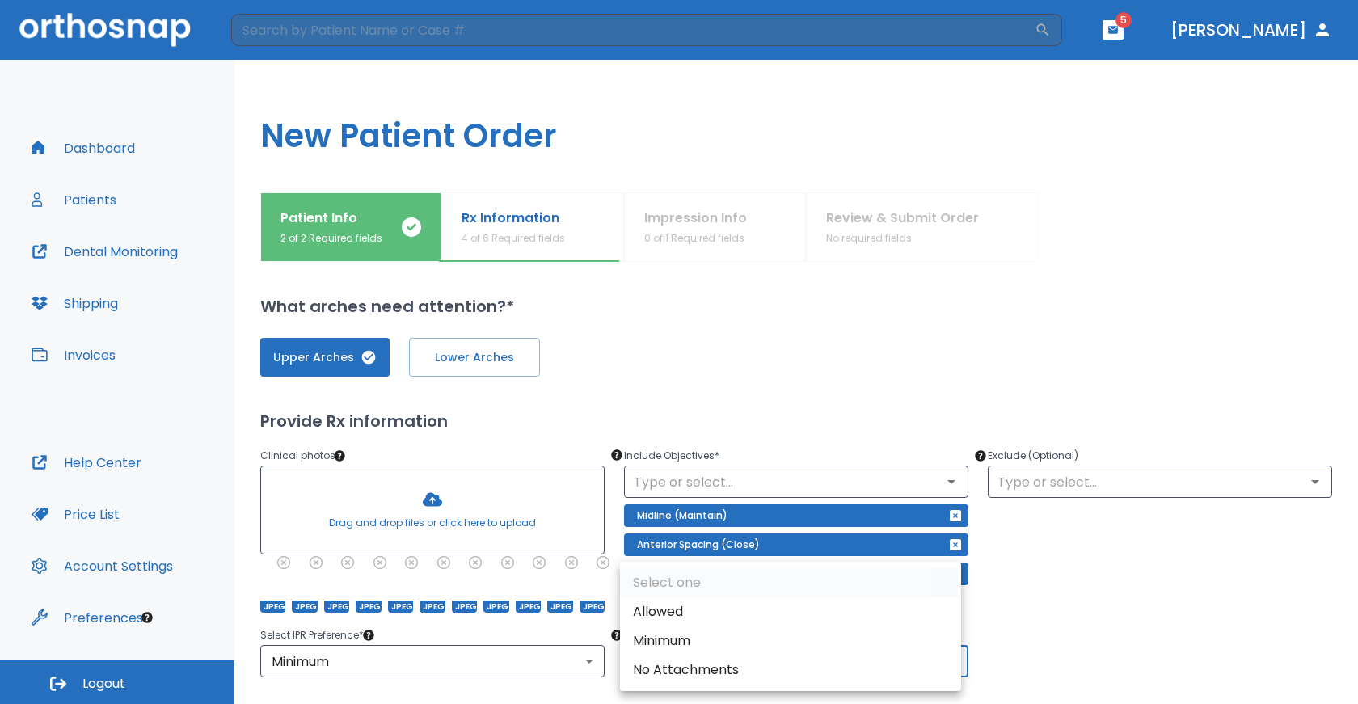
click at [701, 664] on body "​ 5 [PERSON_NAME] Dashboard Patients Dental Monitoring Shipping Invoices Help C…" at bounding box center [679, 352] width 1358 height 704
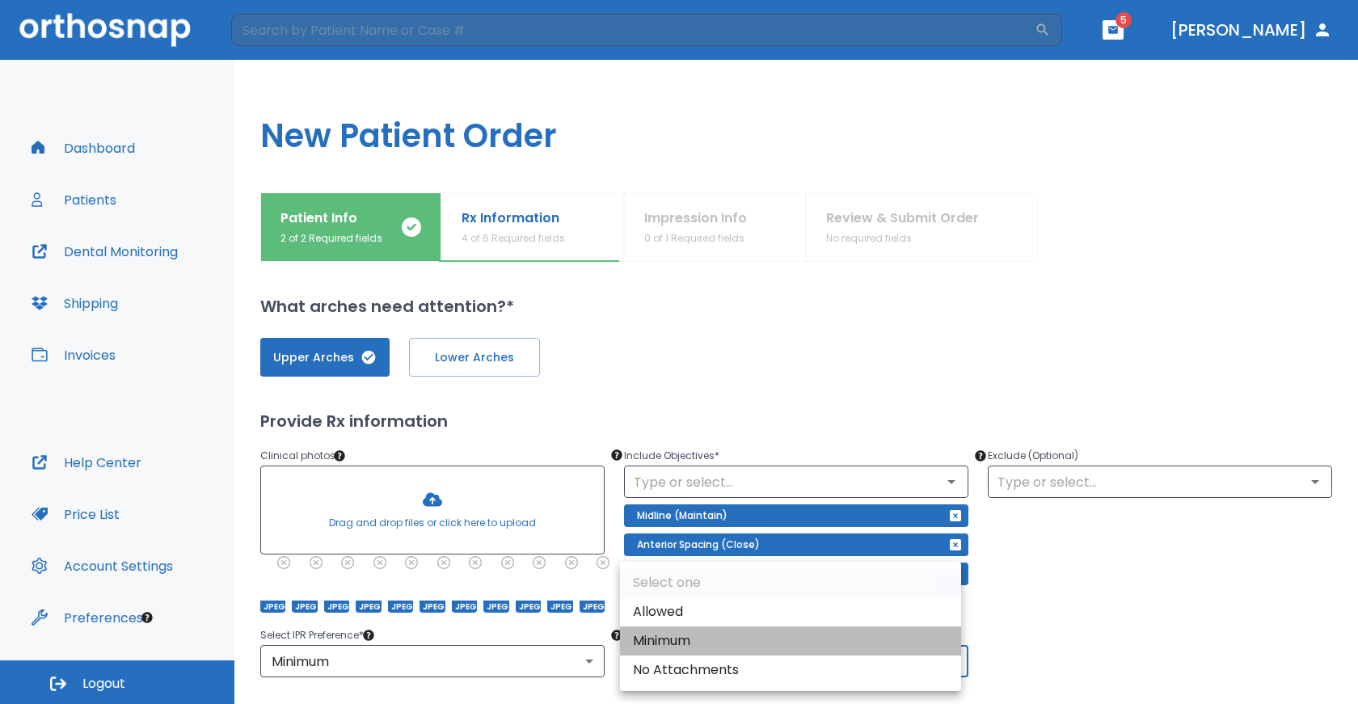
click at [676, 643] on li "Minimum" at bounding box center [790, 640] width 341 height 29
type input "2"
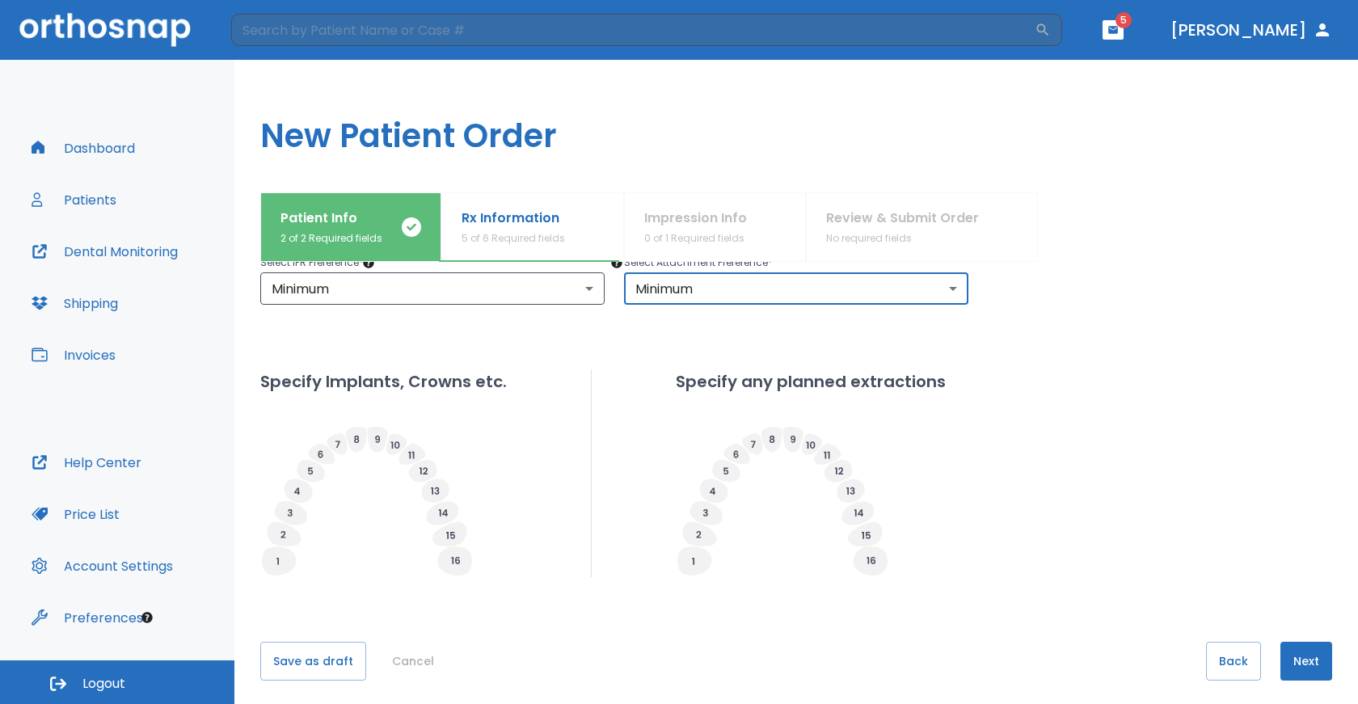
scroll to position [382, 0]
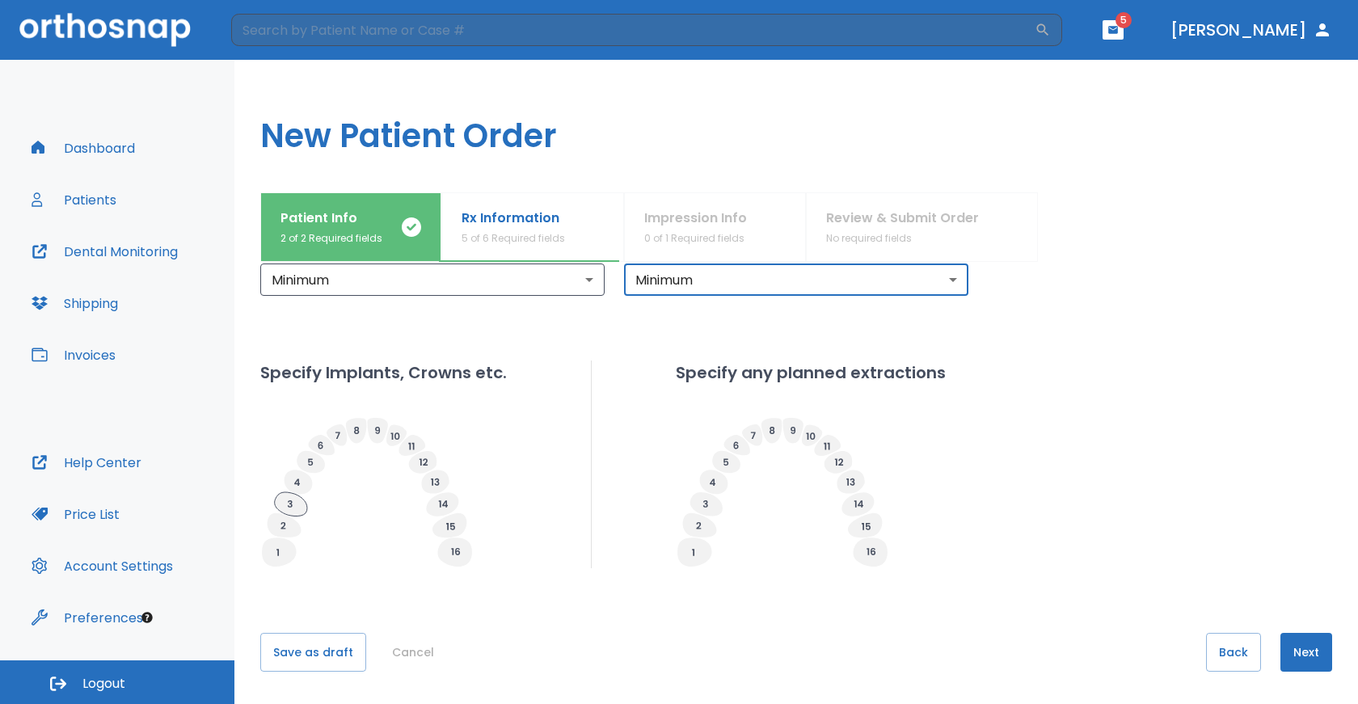
click at [296, 505] on icon at bounding box center [291, 504] width 32 height 24
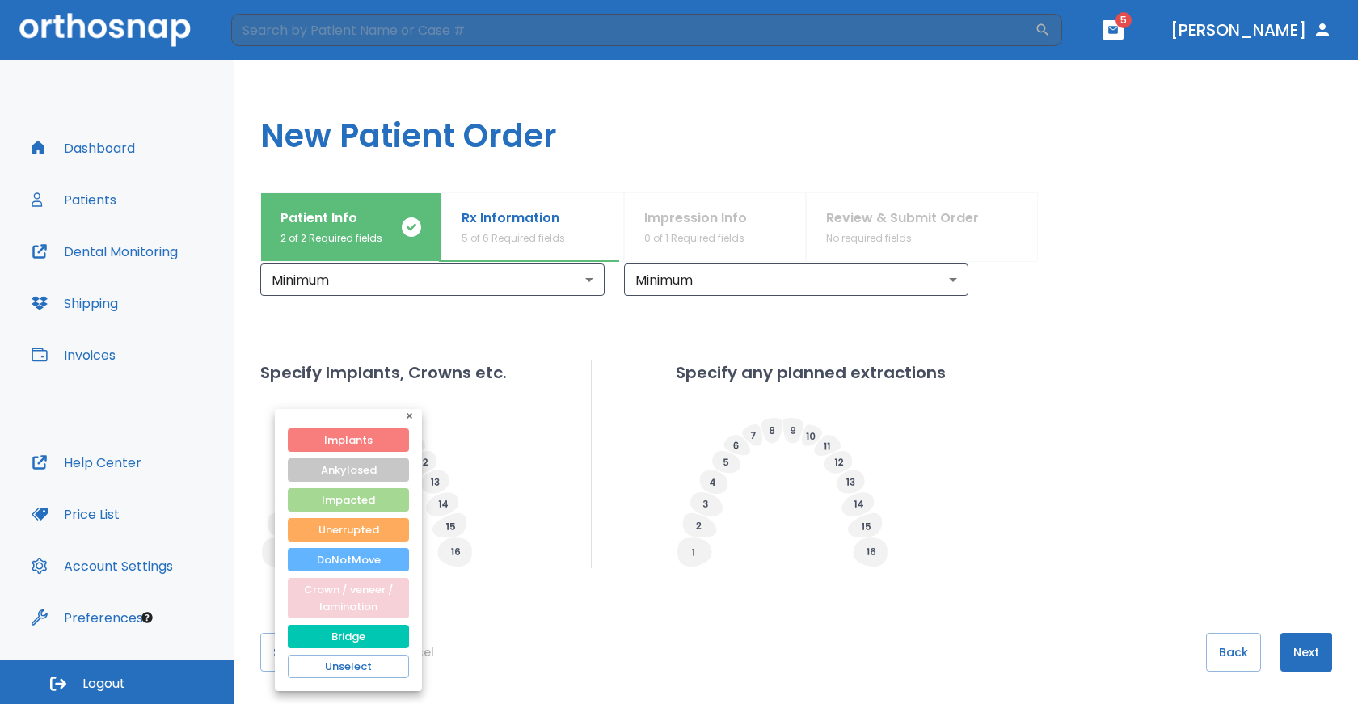
click at [366, 594] on button "Crown / veneer / lamination" at bounding box center [348, 598] width 121 height 40
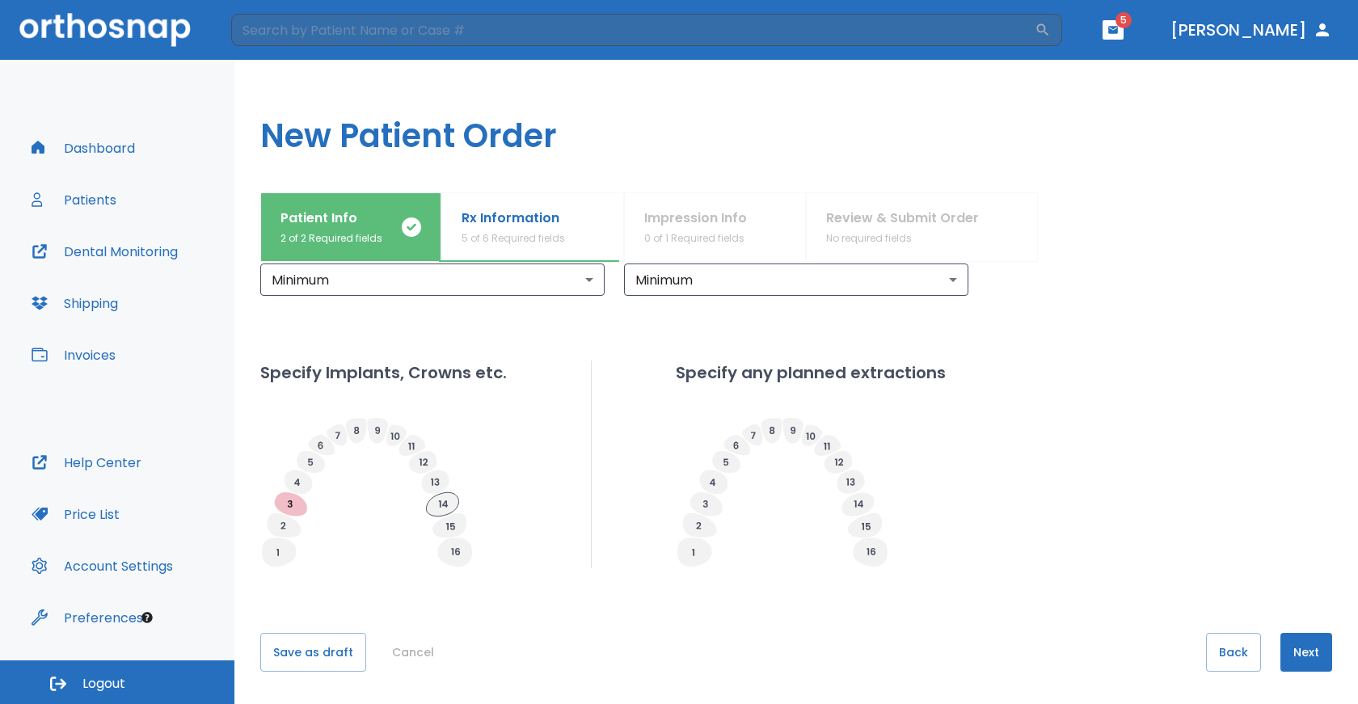
click at [450, 505] on icon at bounding box center [442, 503] width 32 height 23
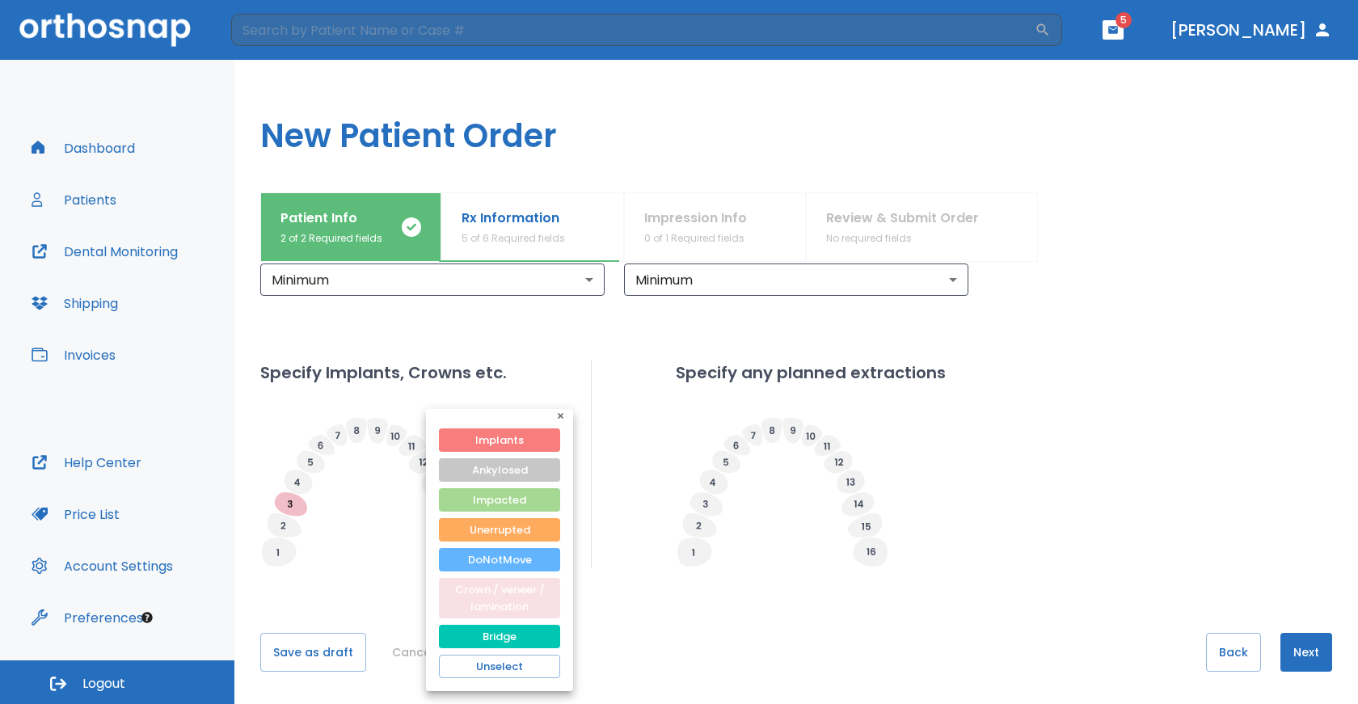
click at [486, 598] on button "Crown / veneer / lamination" at bounding box center [499, 598] width 121 height 40
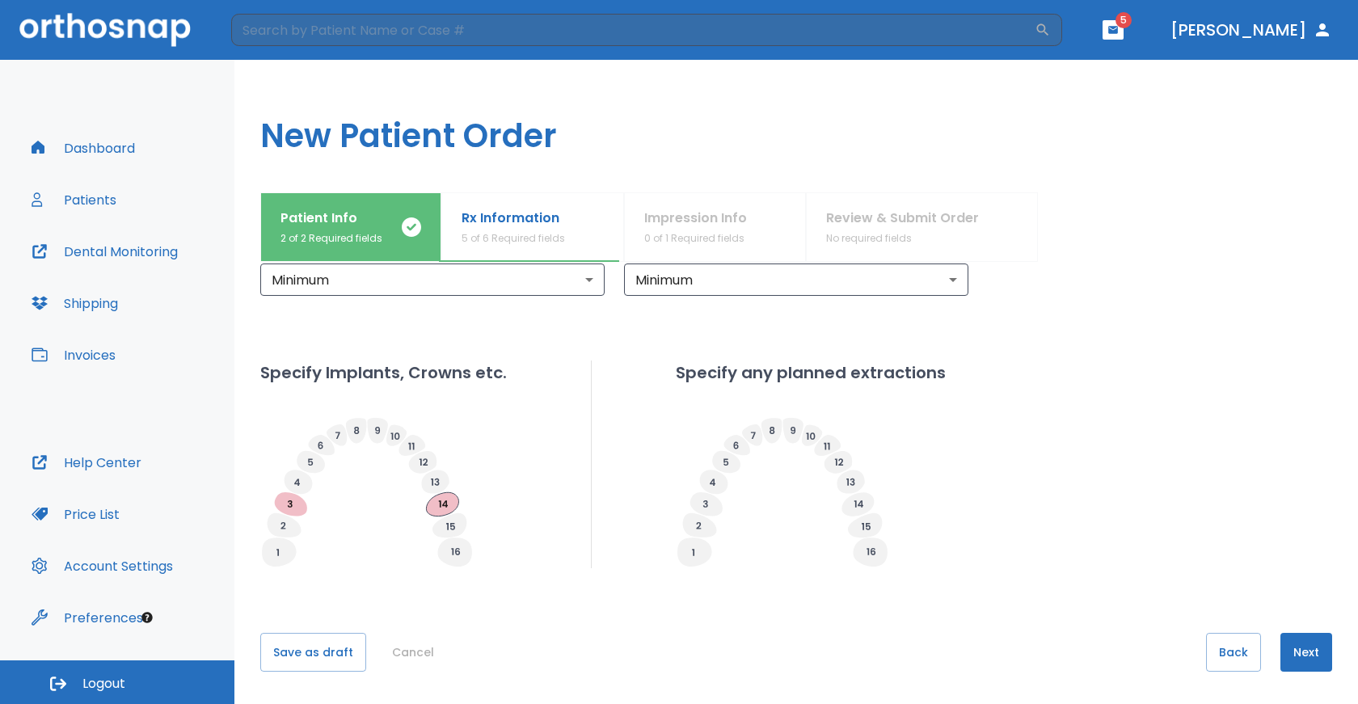
click at [445, 508] on icon at bounding box center [442, 503] width 32 height 23
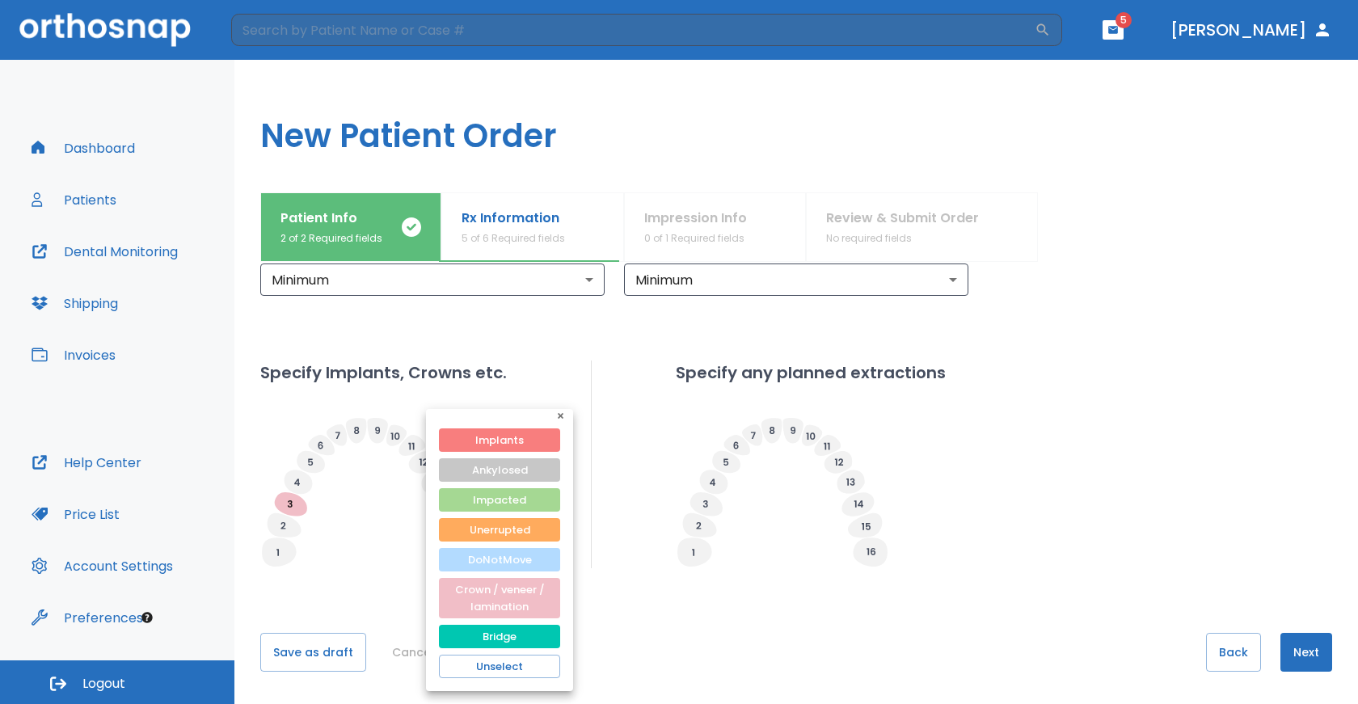
click at [498, 560] on button "DoNotMove" at bounding box center [499, 559] width 121 height 23
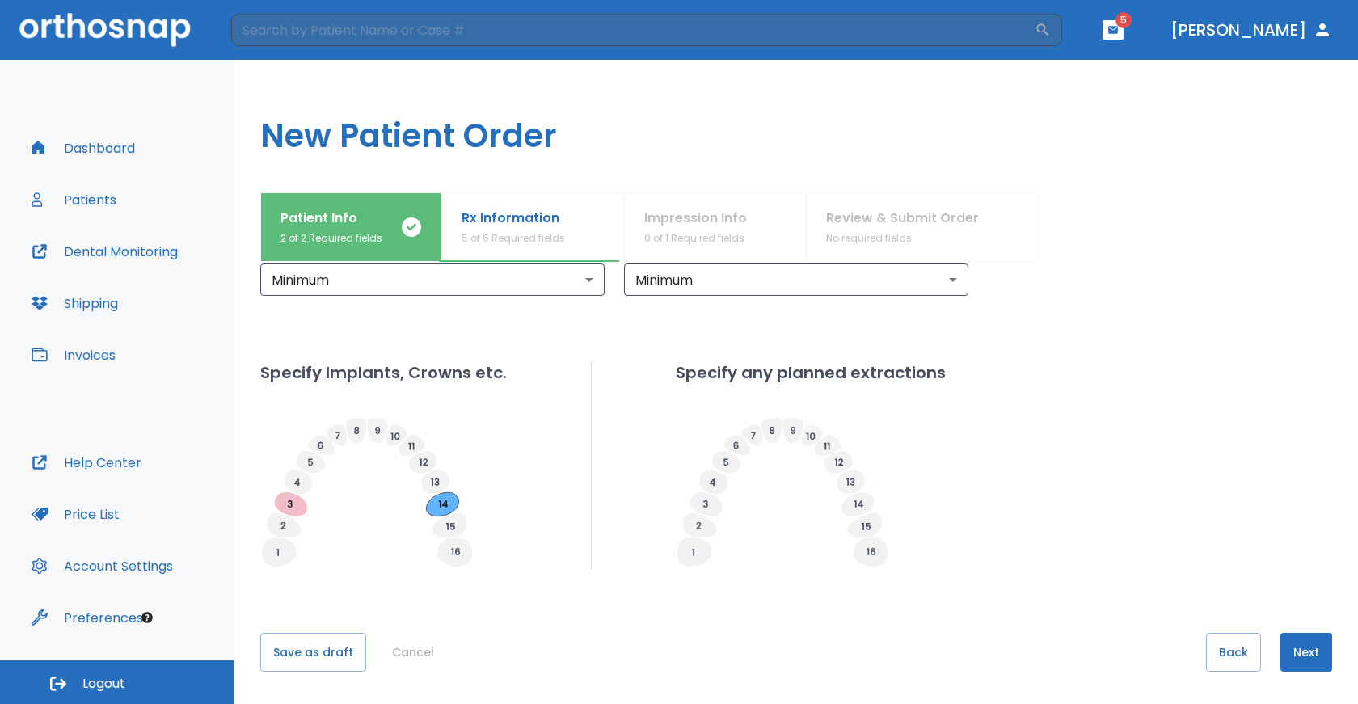
click at [447, 508] on icon at bounding box center [442, 503] width 32 height 23
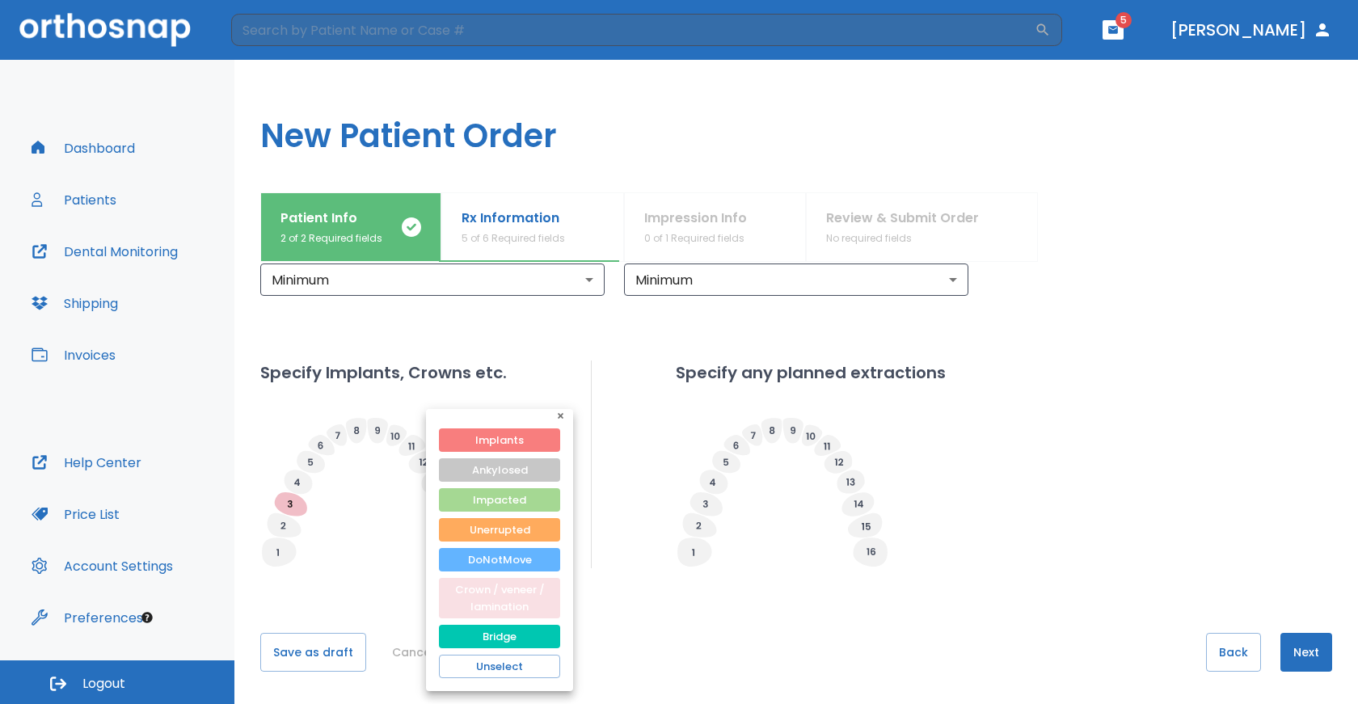
click at [477, 593] on button "Crown / veneer / lamination" at bounding box center [499, 598] width 121 height 40
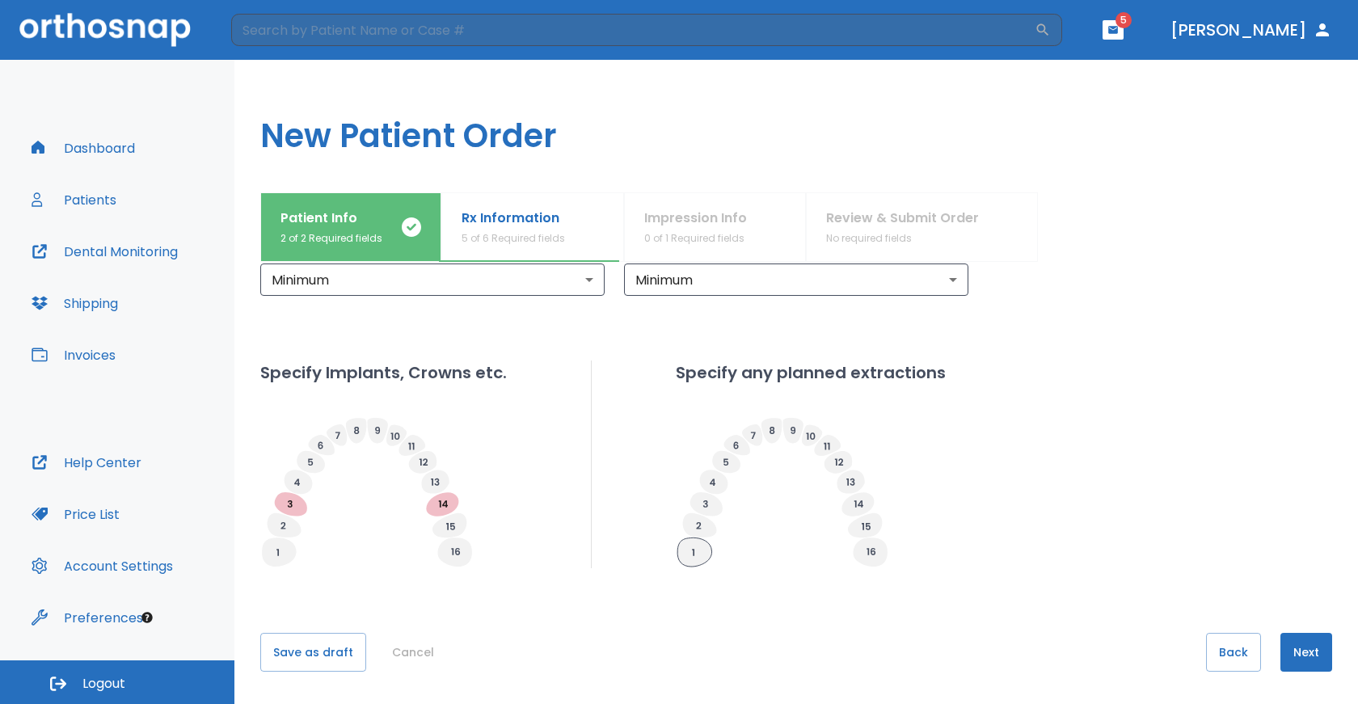
click at [691, 560] on icon at bounding box center [694, 552] width 34 height 29
click at [873, 556] on icon at bounding box center [870, 552] width 34 height 29
click at [791, 641] on div "Save as draft Cancel Back Next" at bounding box center [796, 668] width 1072 height 71
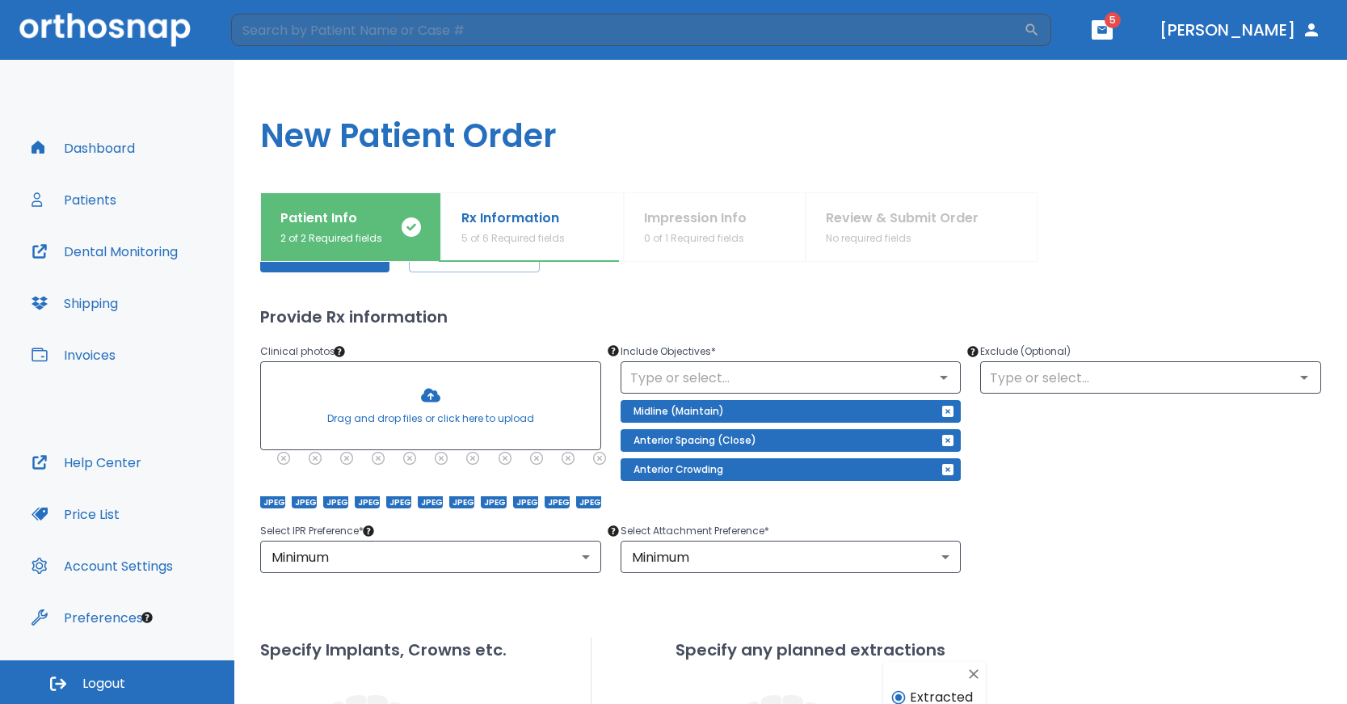
scroll to position [0, 0]
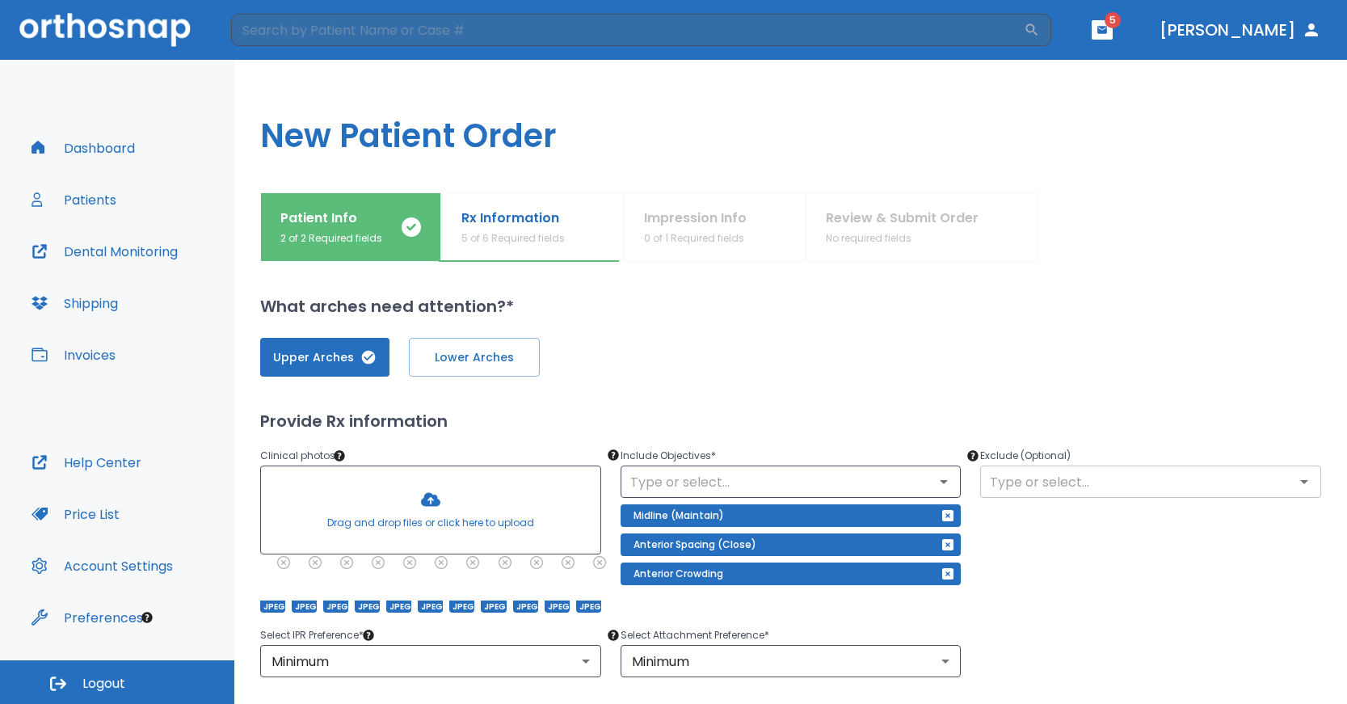
click at [1156, 483] on input "text" at bounding box center [1150, 481] width 331 height 23
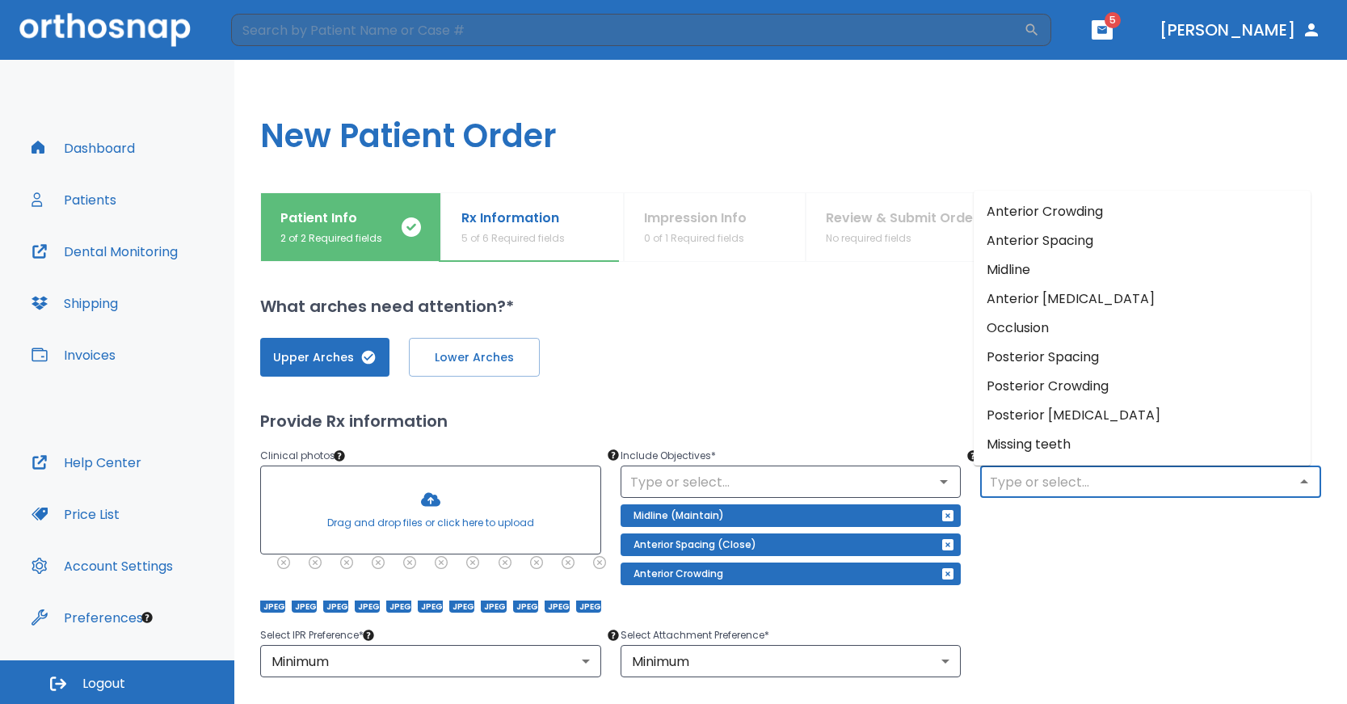
click at [1121, 580] on div "Exclude (Optional) ​" at bounding box center [1141, 520] width 361 height 186
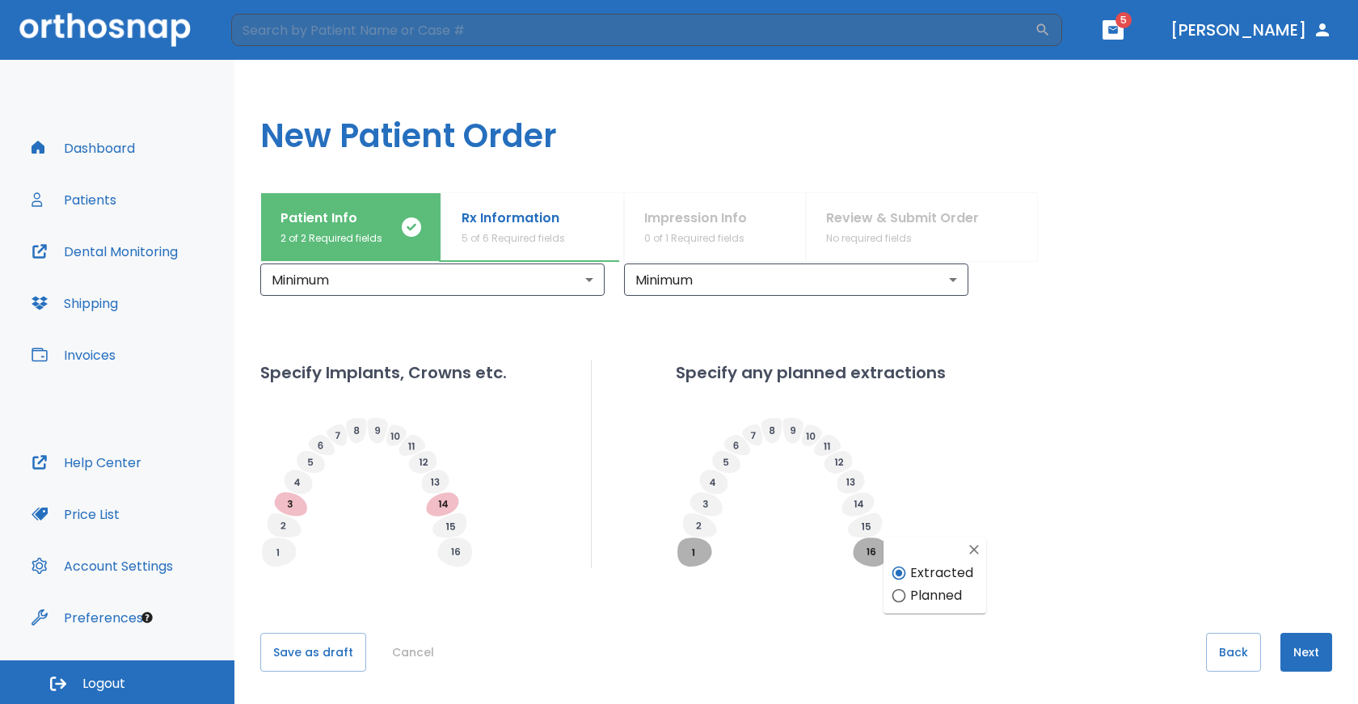
click at [1290, 649] on button "Next" at bounding box center [1306, 652] width 52 height 39
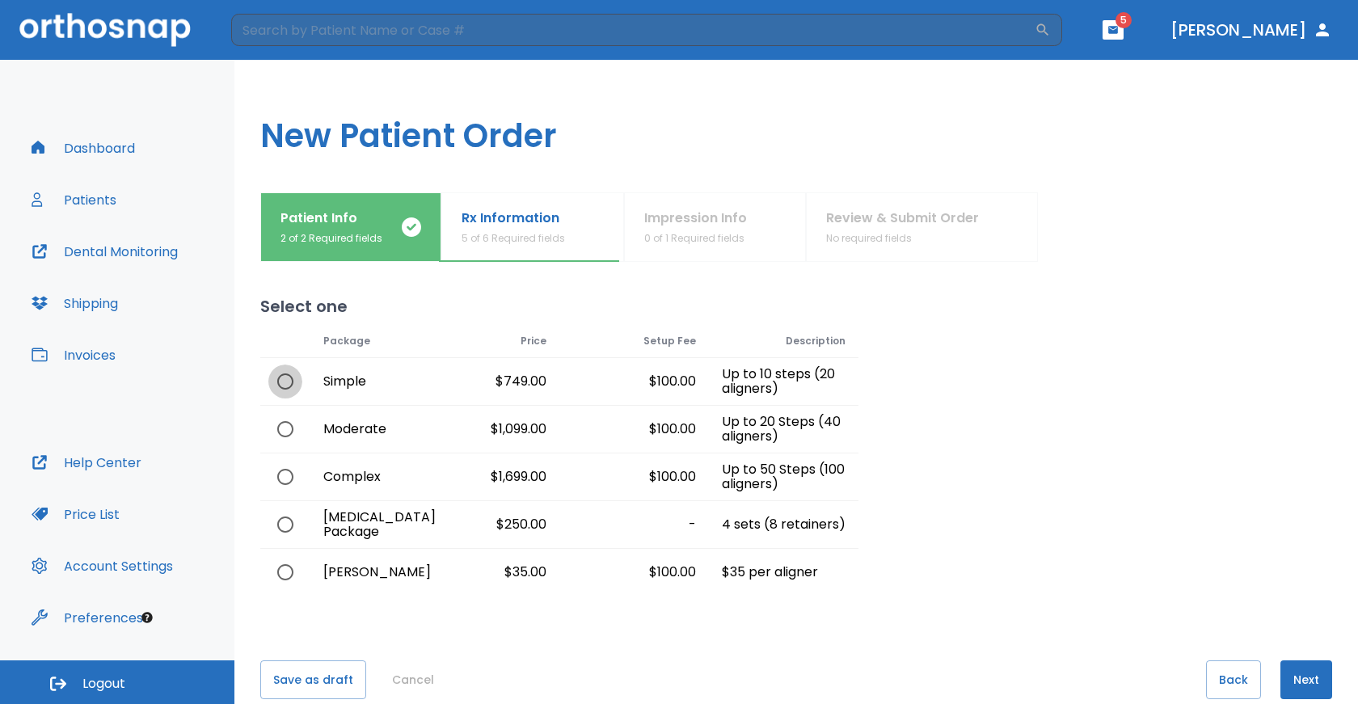
click at [282, 382] on input "radio" at bounding box center [285, 382] width 34 height 34
radio input "true"
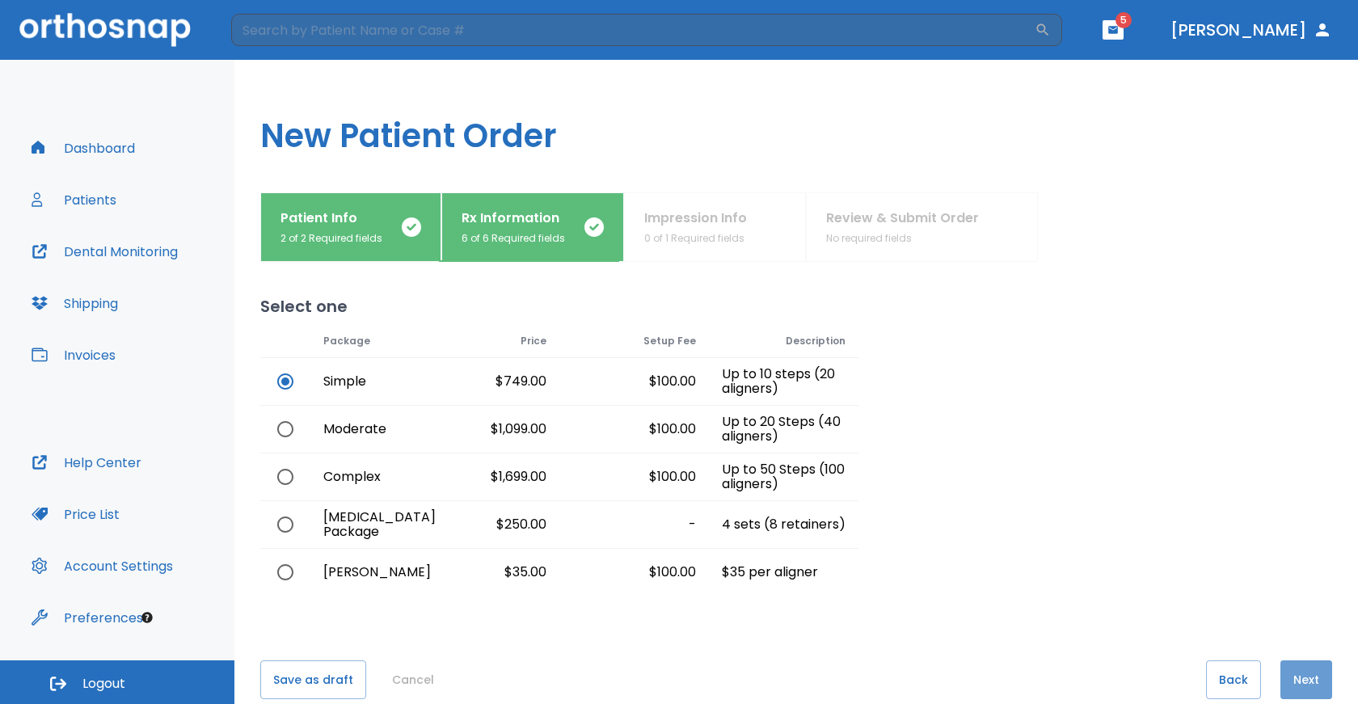
click at [1305, 686] on button "Next" at bounding box center [1306, 679] width 52 height 39
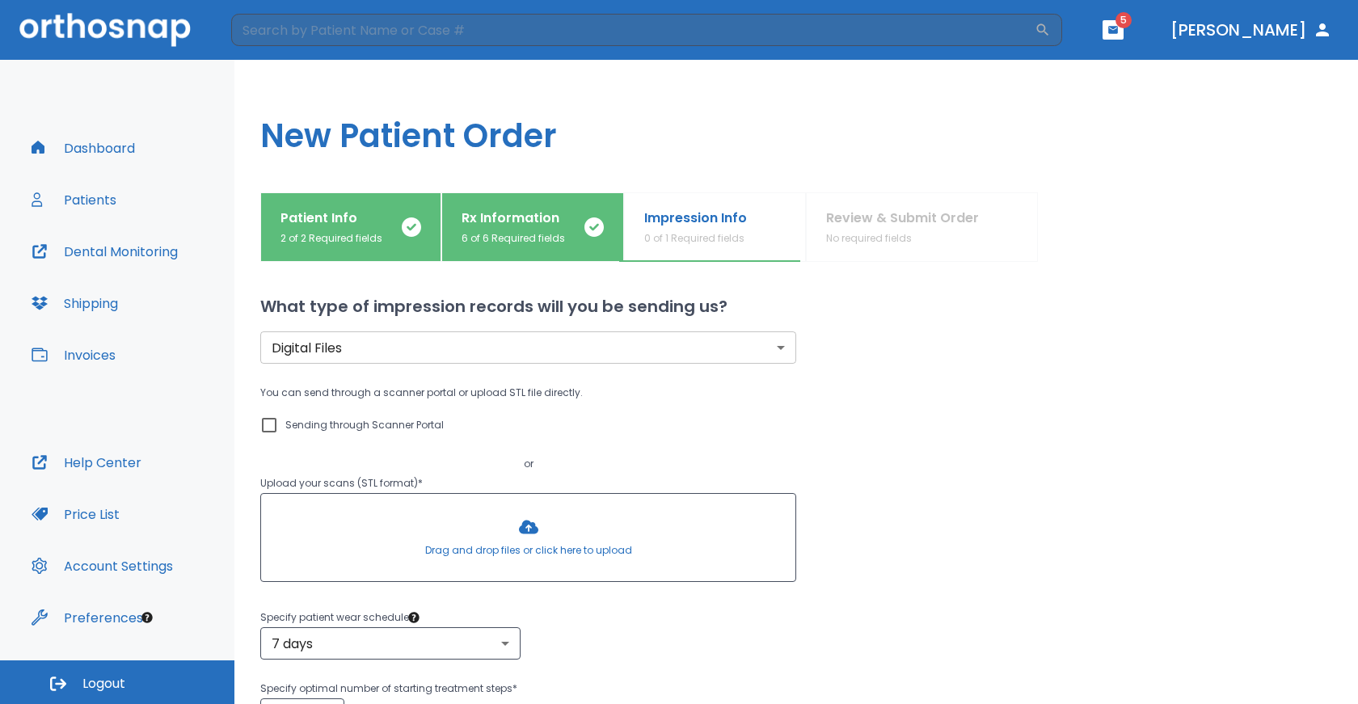
click at [271, 419] on input "Sending through Scanner Portal" at bounding box center [268, 424] width 19 height 19
checkbox input "true"
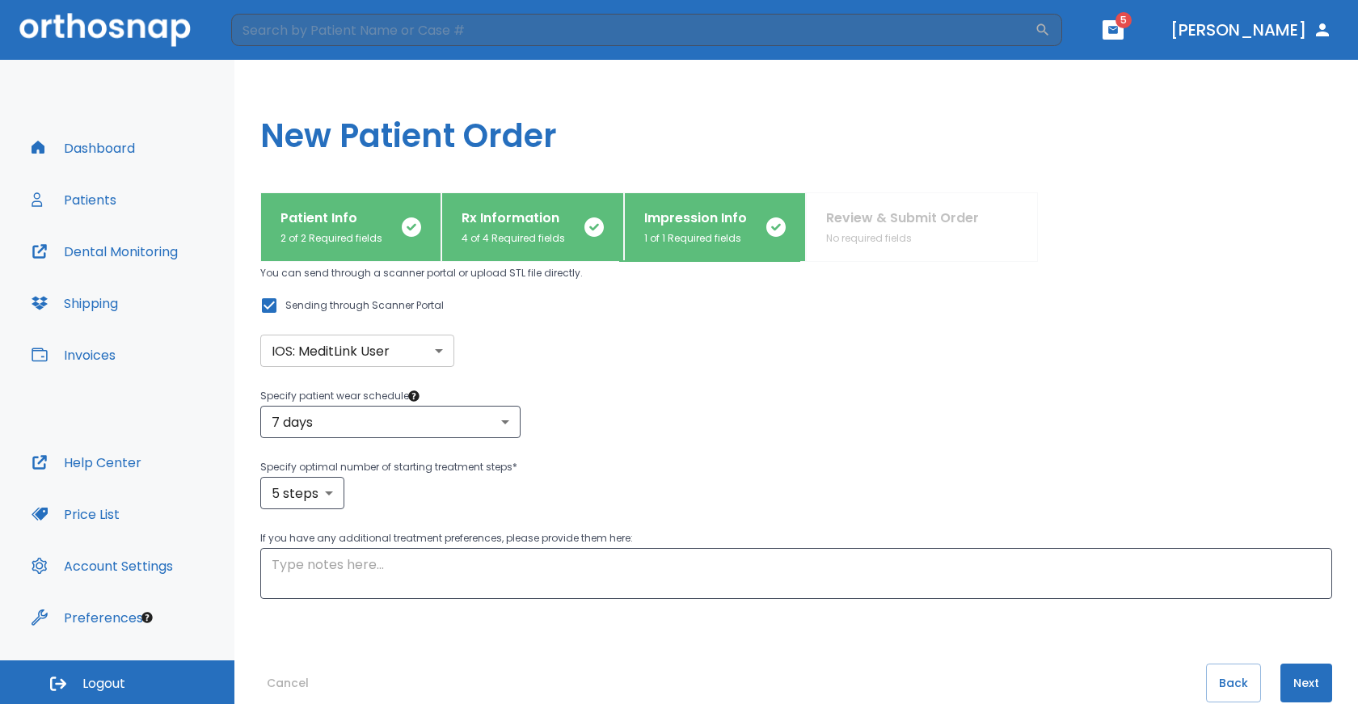
scroll to position [128, 0]
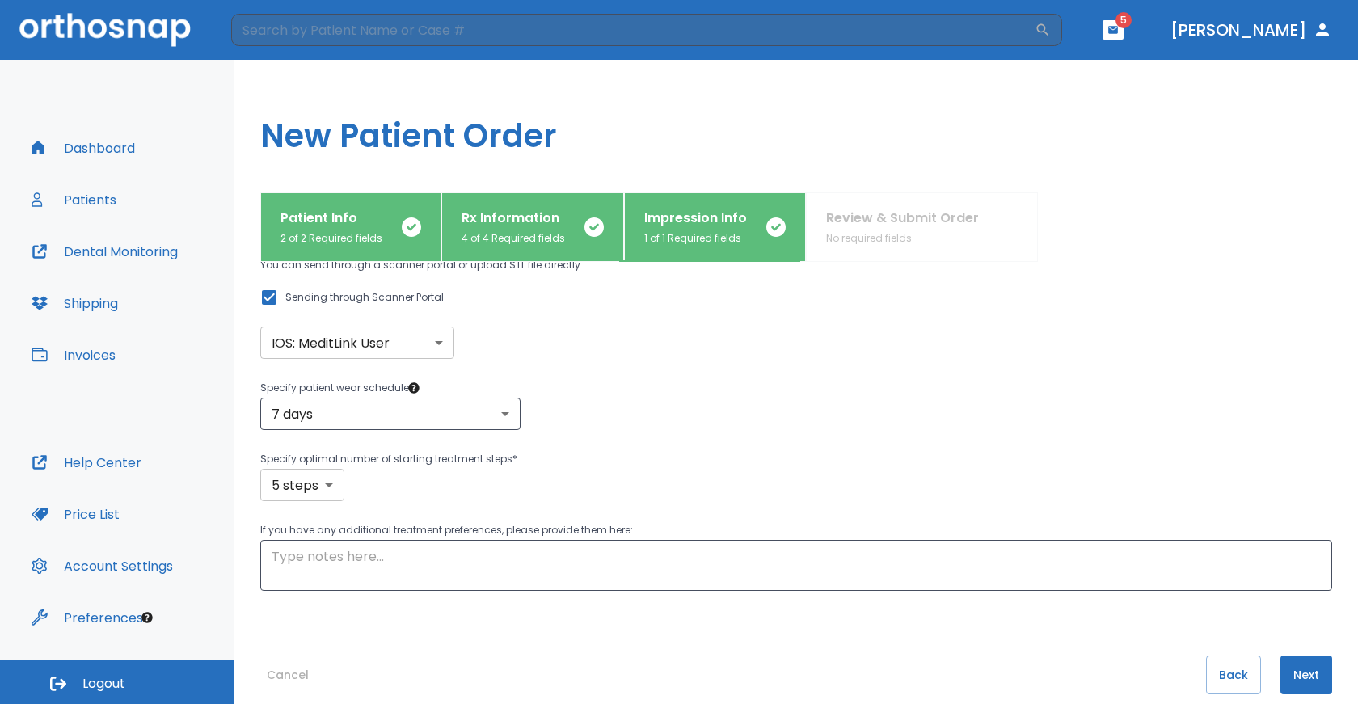
click at [329, 479] on body "​ 5 [PERSON_NAME] Dashboard Patients Dental Monitoring Shipping Invoices Help C…" at bounding box center [679, 352] width 1358 height 704
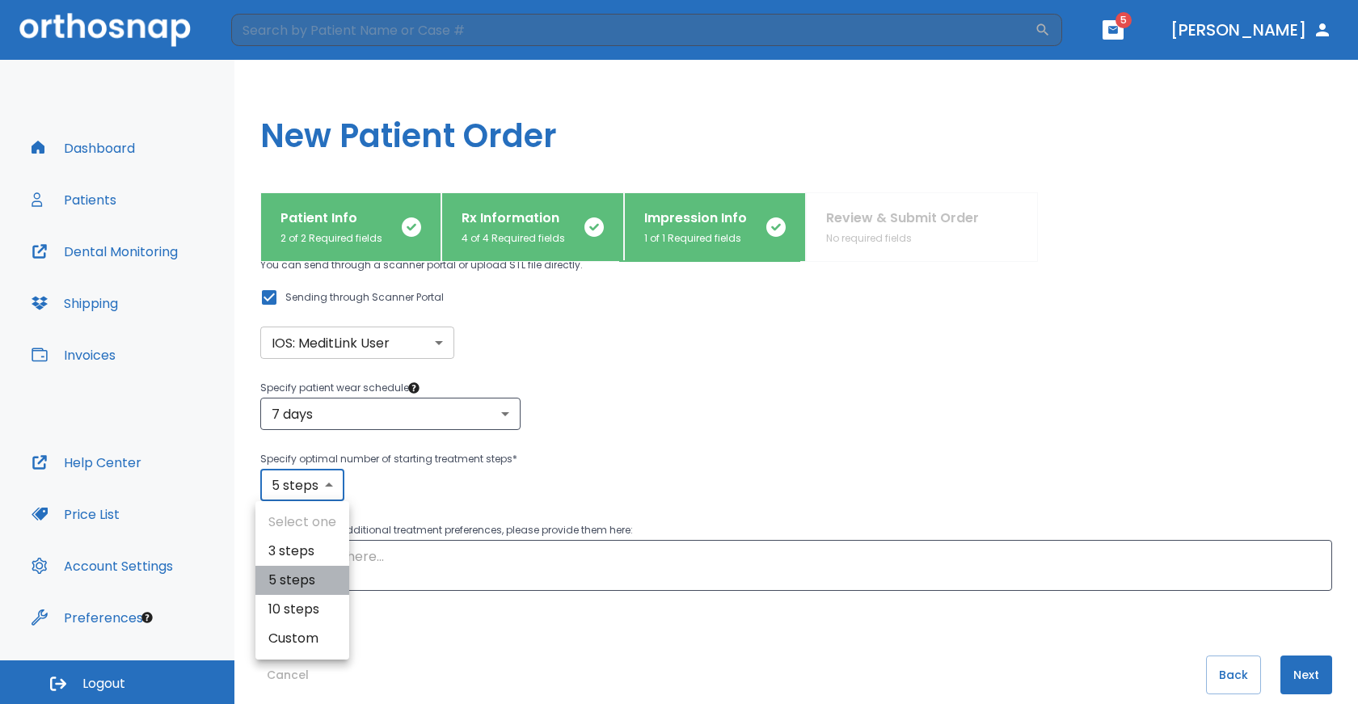
click at [319, 574] on li "5 steps" at bounding box center [302, 580] width 94 height 29
click at [417, 561] on textarea at bounding box center [796, 565] width 1049 height 37
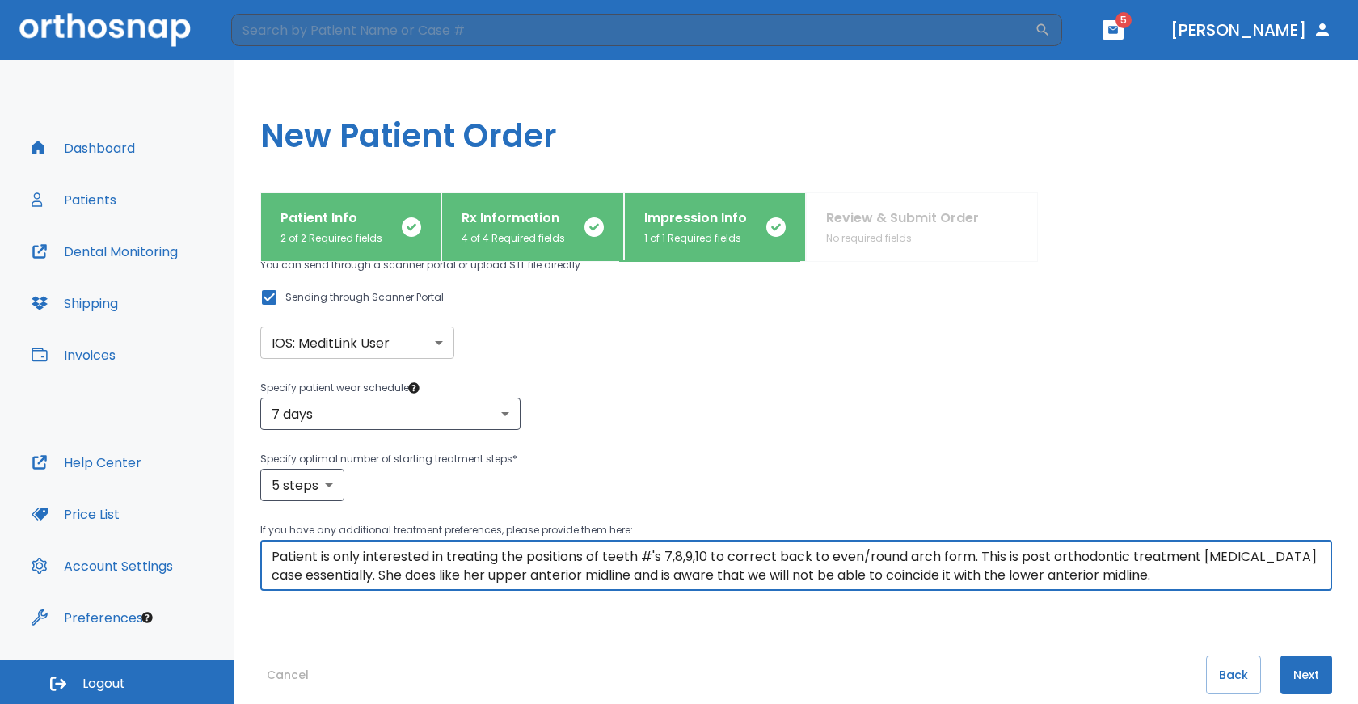
drag, startPoint x: 335, startPoint y: 557, endPoint x: 363, endPoint y: 560, distance: 28.5
click at [363, 560] on textarea "Patient is only interested in treating the positions of teeth #'s 7,8,9,10 to c…" at bounding box center [796, 565] width 1049 height 37
drag, startPoint x: 363, startPoint y: 560, endPoint x: 432, endPoint y: 612, distance: 86.0
click at [433, 611] on div "What type of impression records will you be sending us? Digital Files digital ​…" at bounding box center [796, 483] width 1072 height 442
click at [1141, 579] on textarea "Patient is only interested in treating the positions of teeth #'s 7,8,9,10 to c…" at bounding box center [796, 565] width 1049 height 37
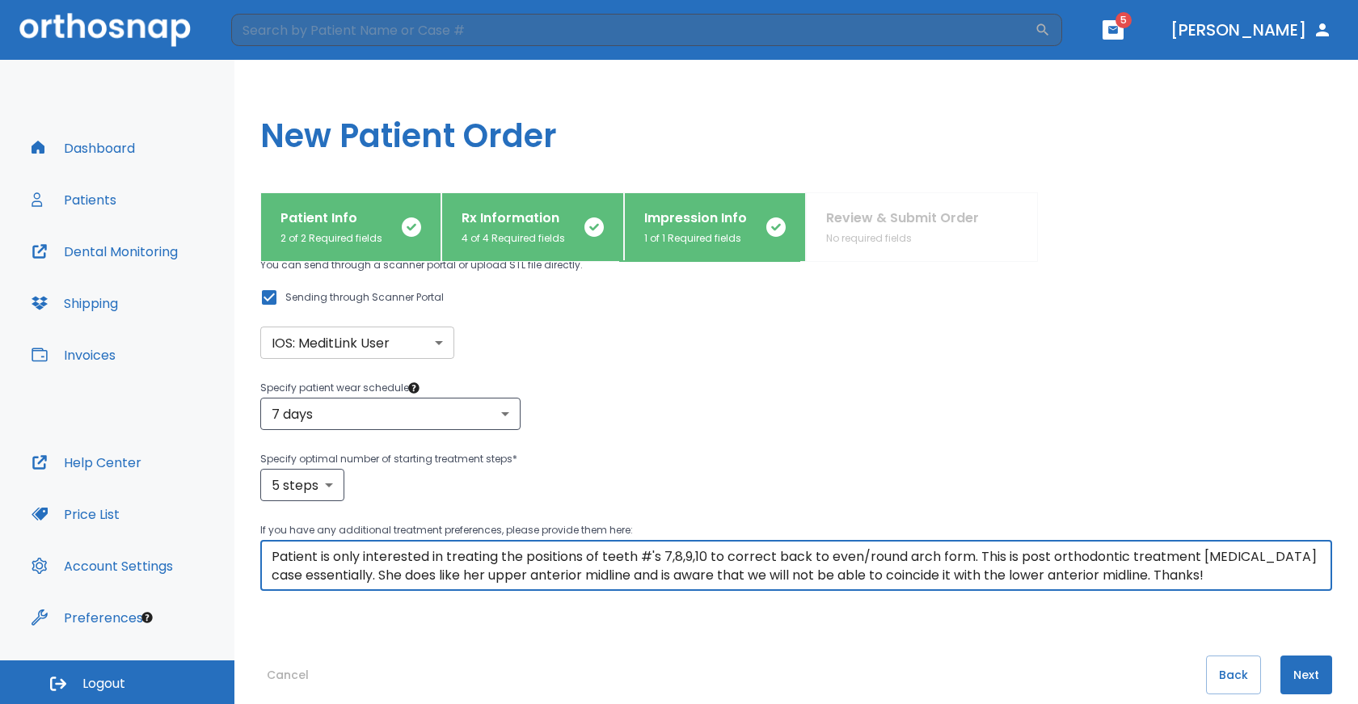
type textarea "Patient is only interested in treating the positions of teeth #'s 7,8,9,10 to c…"
click at [1285, 676] on button "Next" at bounding box center [1306, 675] width 52 height 39
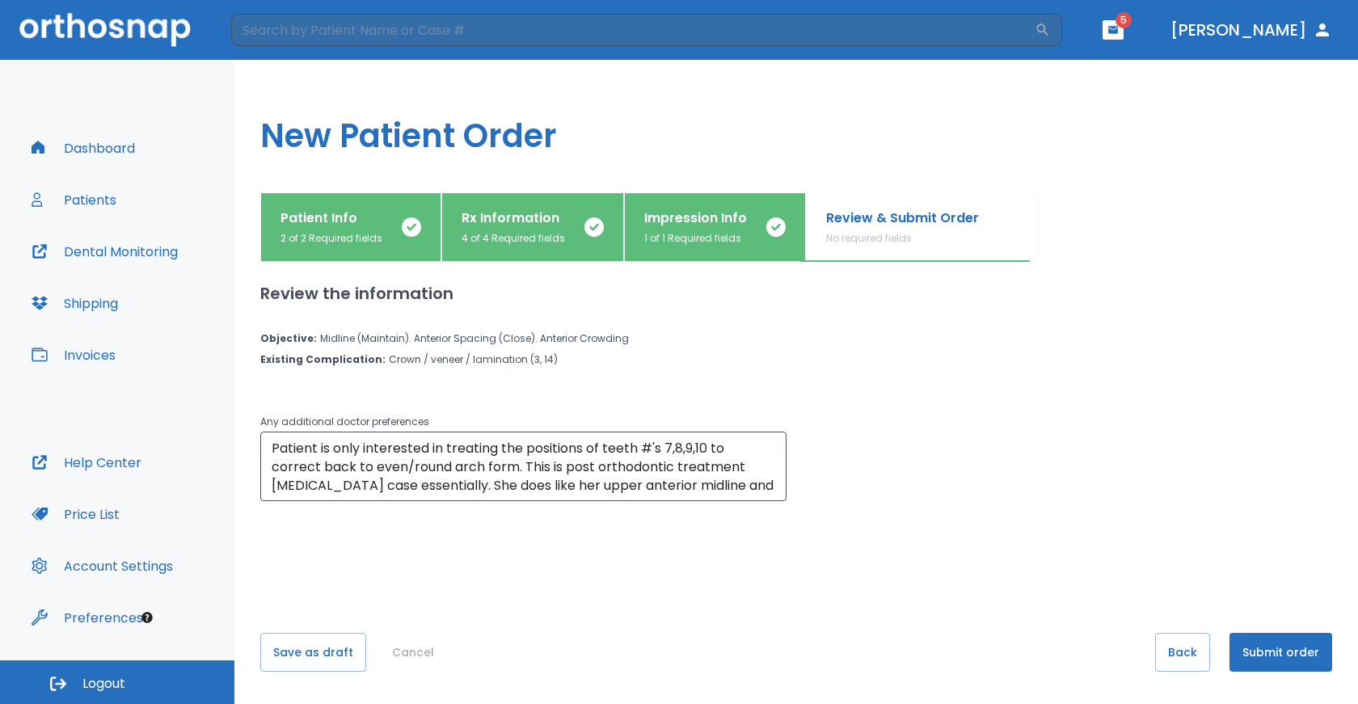
scroll to position [0, 0]
click at [1249, 648] on button "Submit order" at bounding box center [1280, 652] width 103 height 39
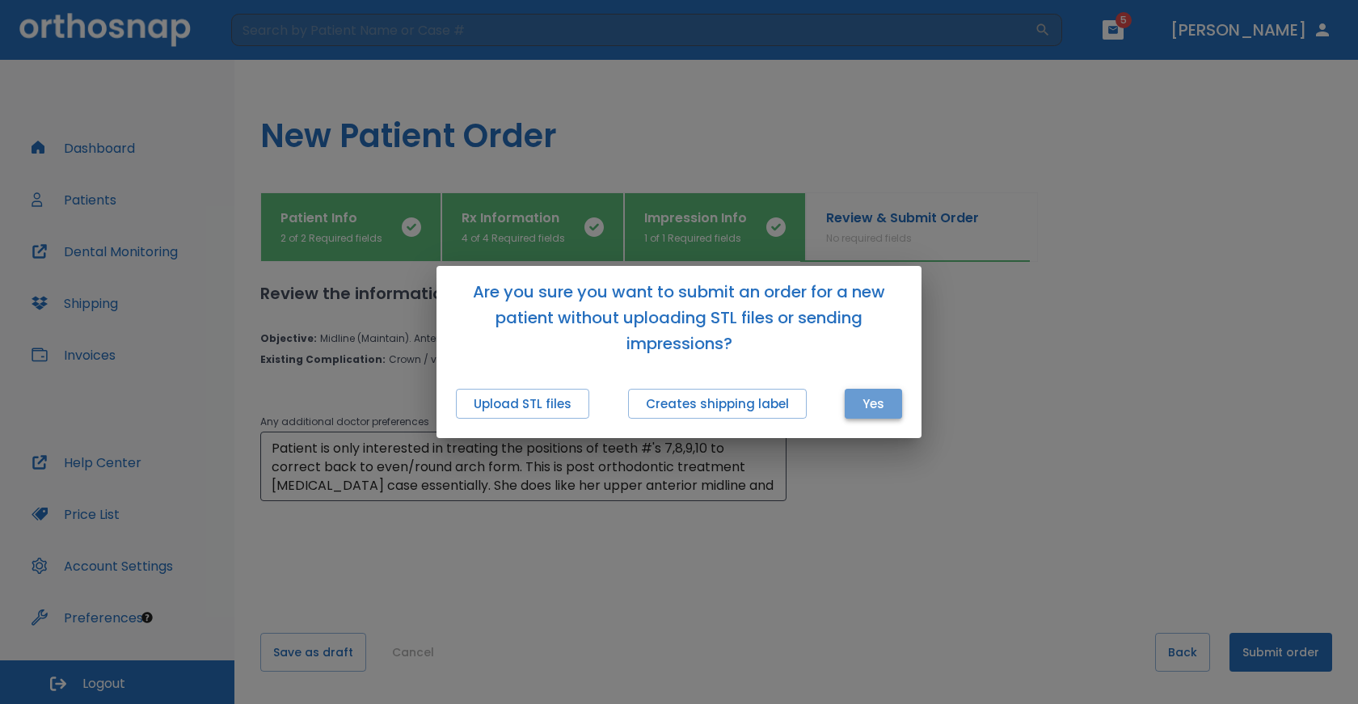
click at [861, 407] on button "Yes" at bounding box center [873, 404] width 57 height 30
